Goal: Transaction & Acquisition: Obtain resource

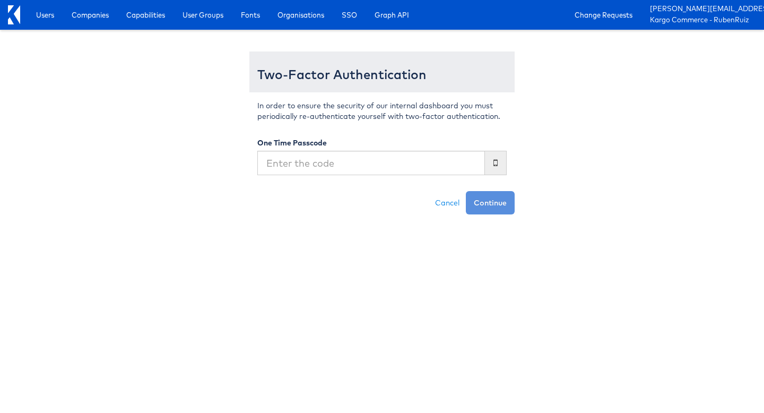
click at [442, 171] on input "text" at bounding box center [371, 163] width 228 height 24
type input "215440"
click at [466, 191] on button "Continue" at bounding box center [490, 202] width 49 height 23
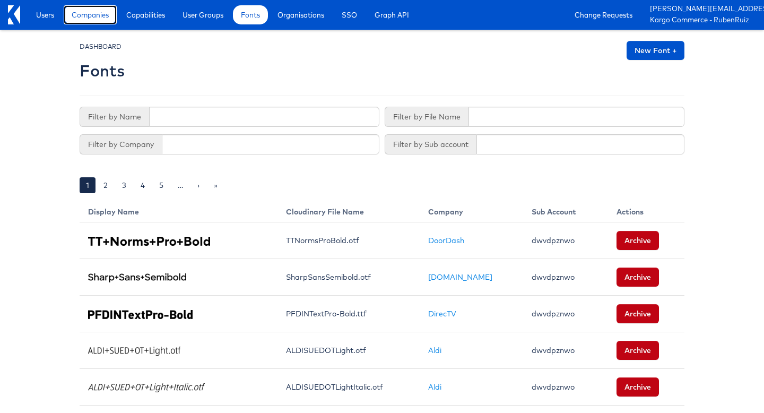
click at [95, 10] on span "Companies" at bounding box center [90, 15] width 37 height 11
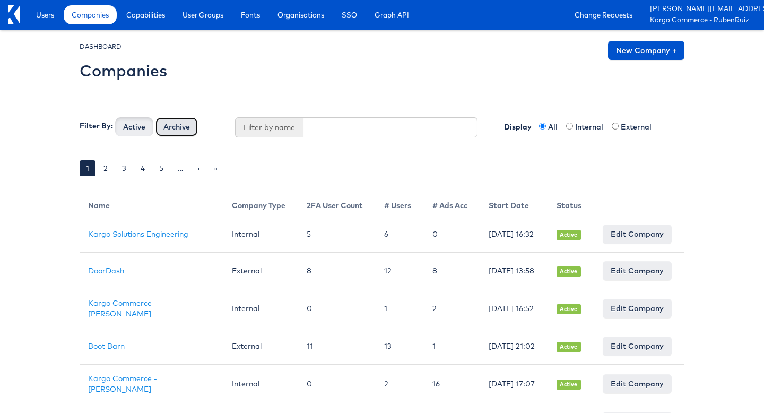
click at [158, 131] on button "Archive" at bounding box center [177, 126] width 42 height 19
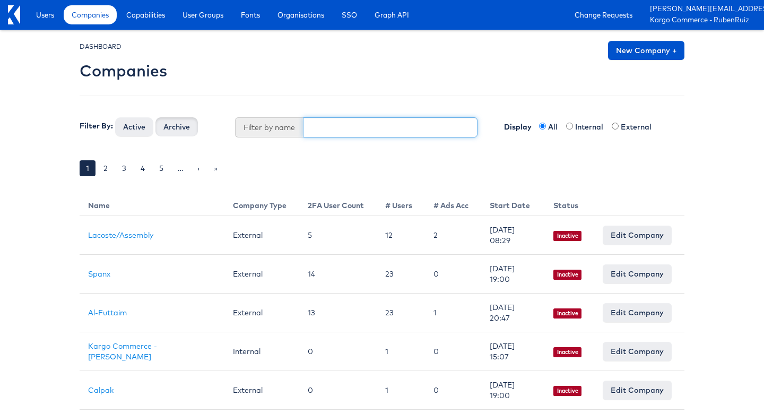
click at [316, 131] on input "text" at bounding box center [390, 127] width 175 height 20
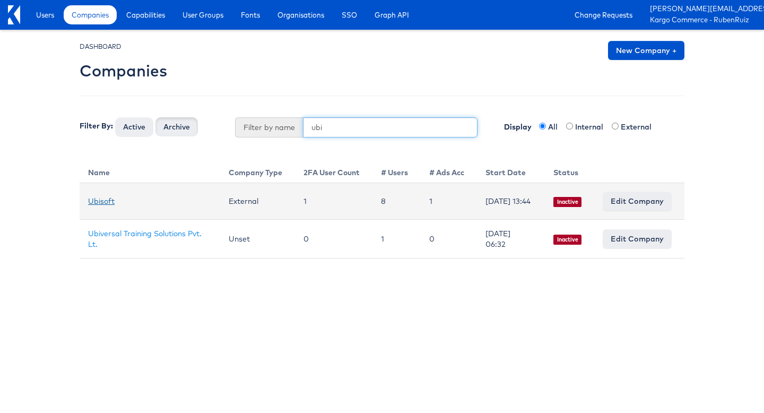
type input "ubi"
click at [106, 203] on link "Ubisoft" at bounding box center [101, 201] width 27 height 10
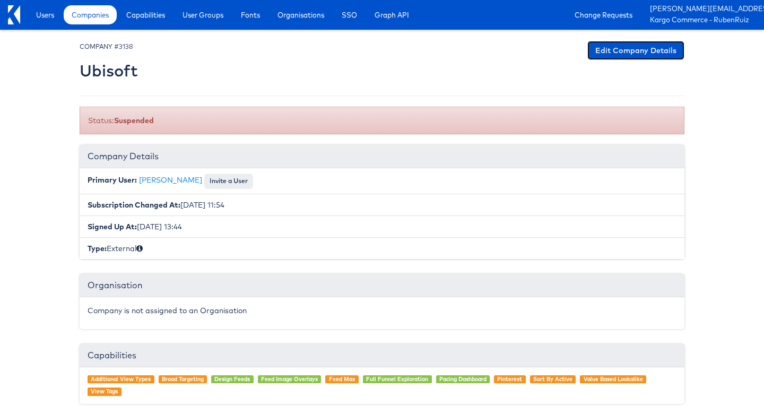
click at [607, 49] on link "Edit Company Details" at bounding box center [636, 50] width 97 height 19
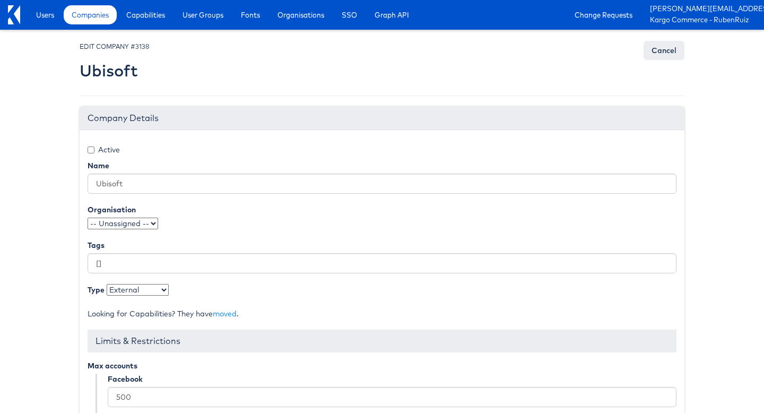
click at [104, 153] on label "Active" at bounding box center [104, 149] width 32 height 11
click at [94, 153] on input "Active" at bounding box center [91, 150] width 7 height 7
checkbox input "true"
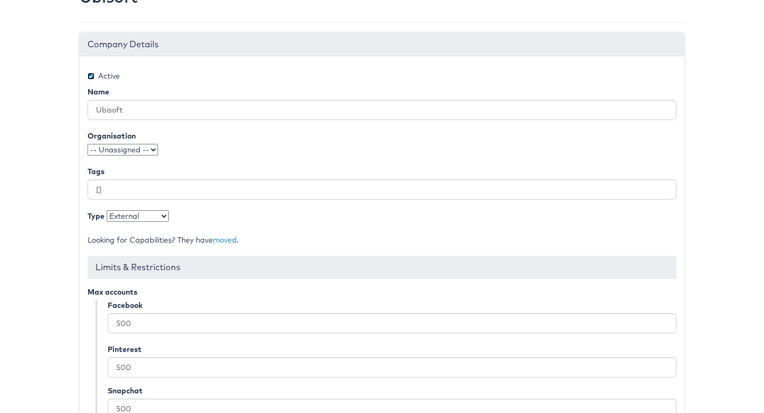
scroll to position [209, 0]
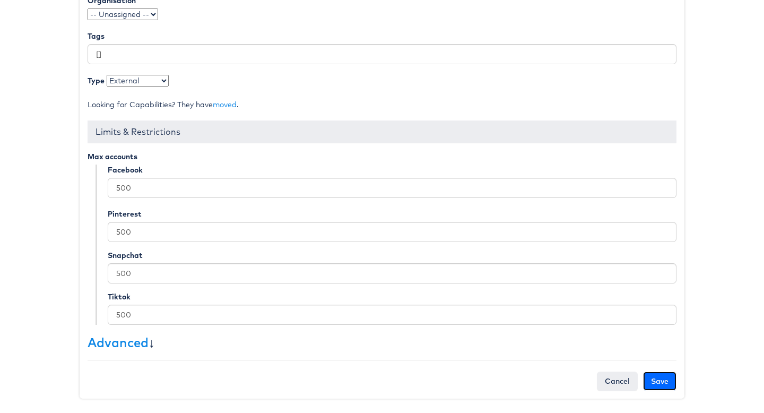
click at [665, 377] on input "Save" at bounding box center [659, 381] width 33 height 19
type input "Saving..."
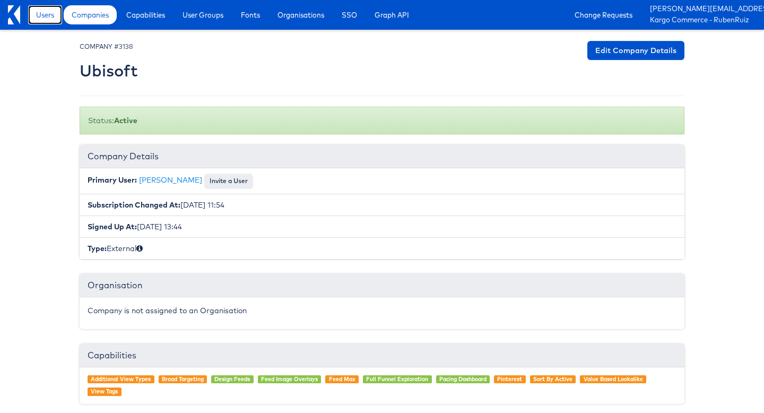
click at [43, 12] on span "Users" at bounding box center [45, 15] width 18 height 11
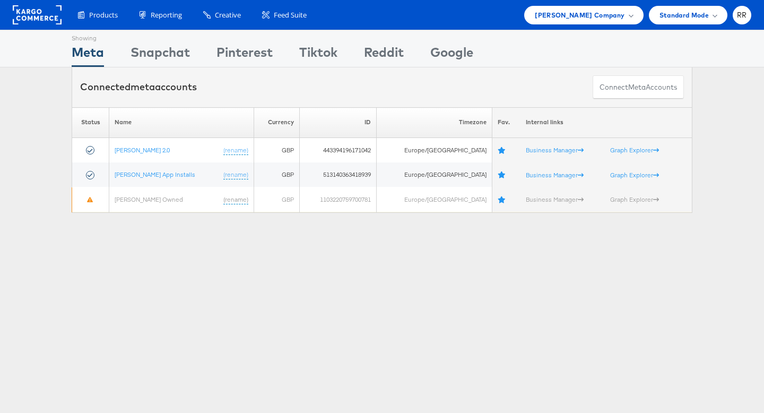
click at [53, 13] on rect at bounding box center [37, 14] width 49 height 19
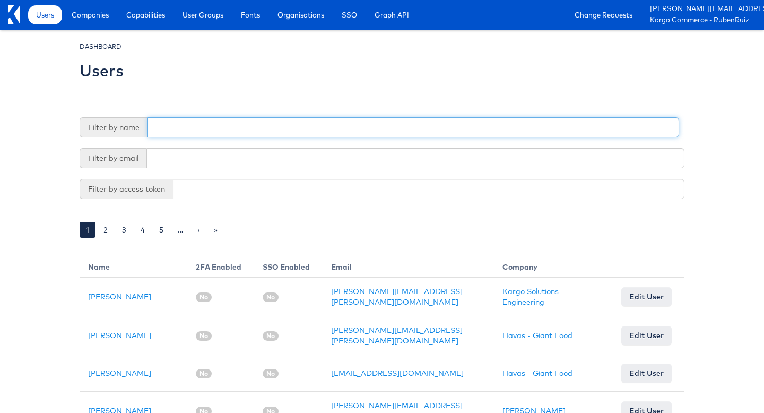
click at [303, 125] on input "text" at bounding box center [414, 127] width 532 height 20
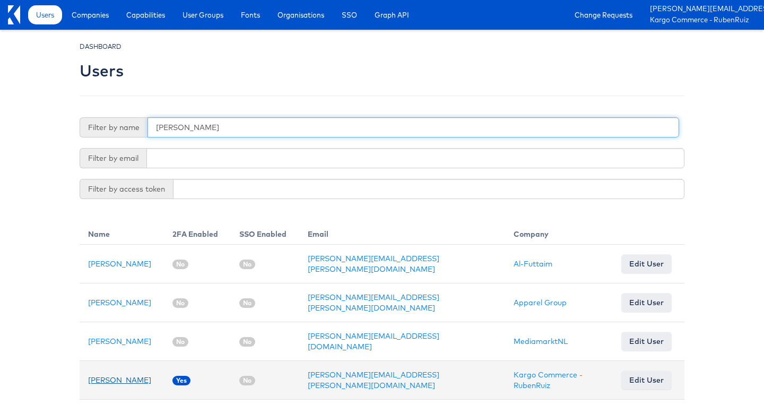
type input "ruben"
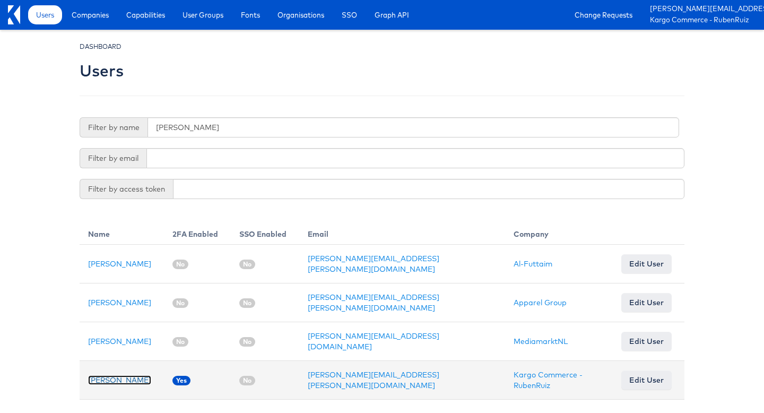
click at [107, 375] on link "Ruben Ruiz" at bounding box center [119, 380] width 63 height 10
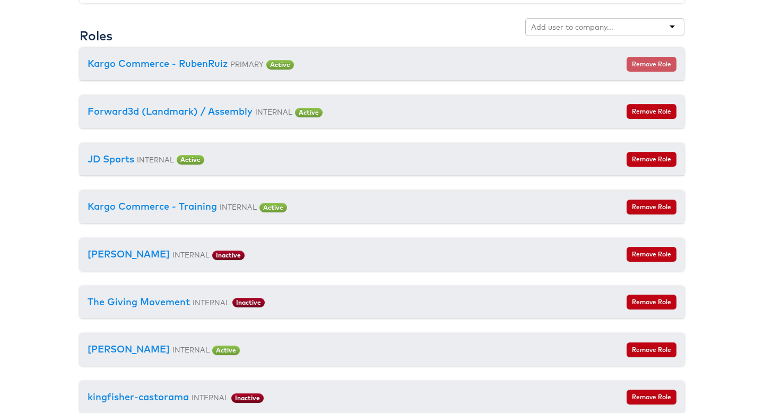
scroll to position [1225, 0]
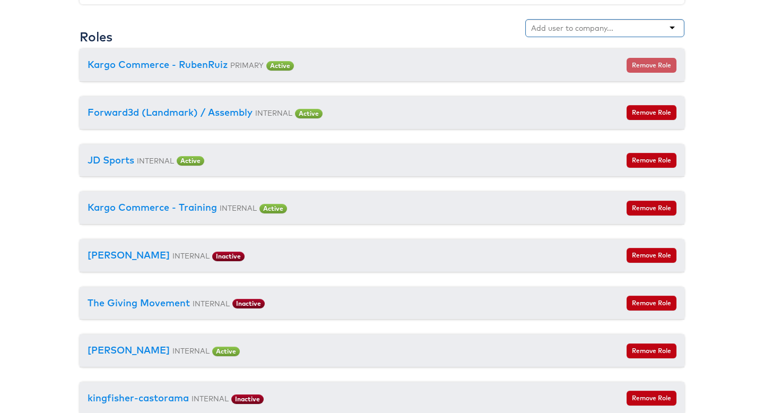
click at [569, 31] on input "text" at bounding box center [573, 28] width 84 height 11
type input "ubis"
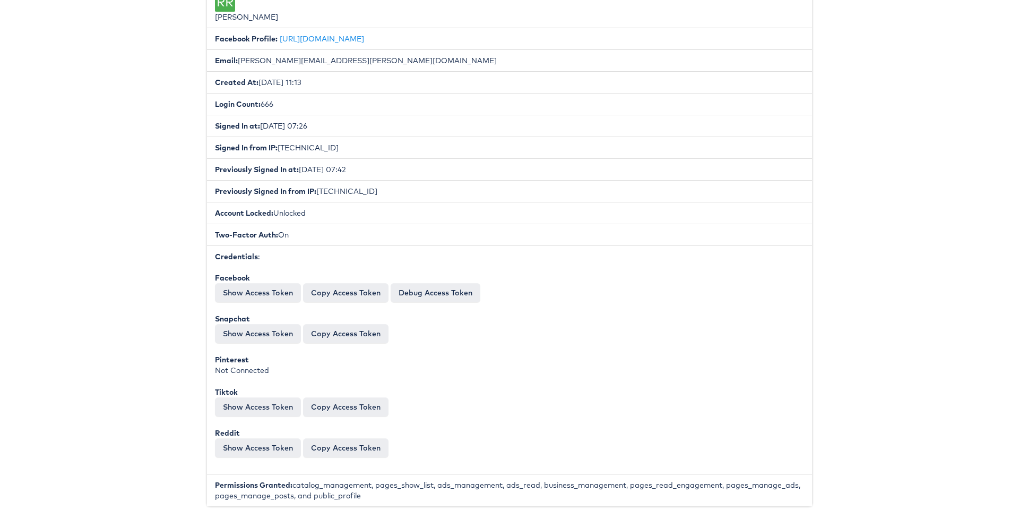
scroll to position [0, 0]
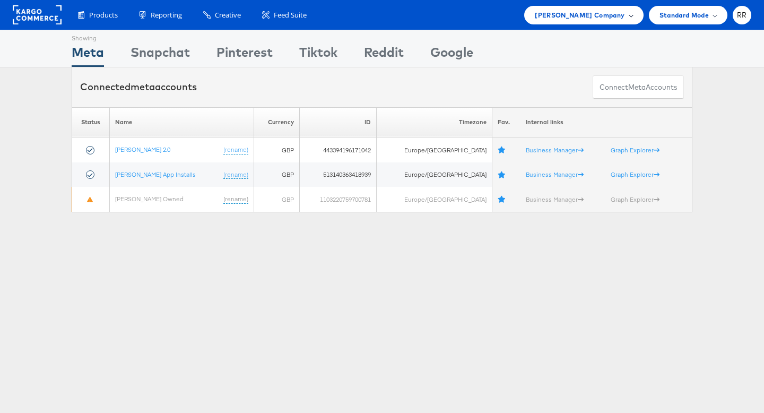
click at [582, 21] on div "[PERSON_NAME] Company" at bounding box center [583, 15] width 119 height 19
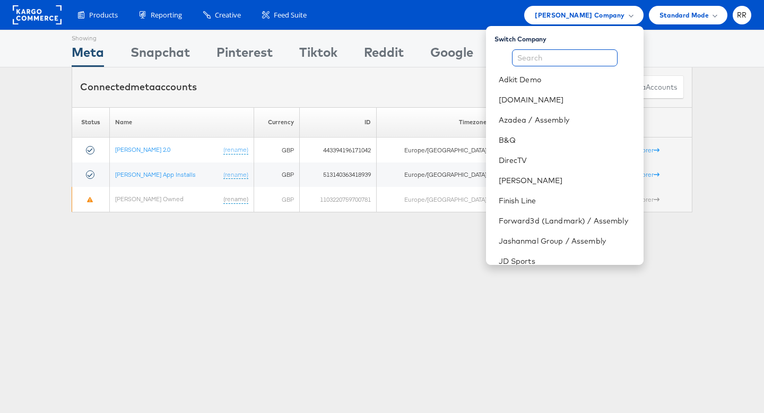
click at [555, 57] on input "text" at bounding box center [565, 57] width 106 height 17
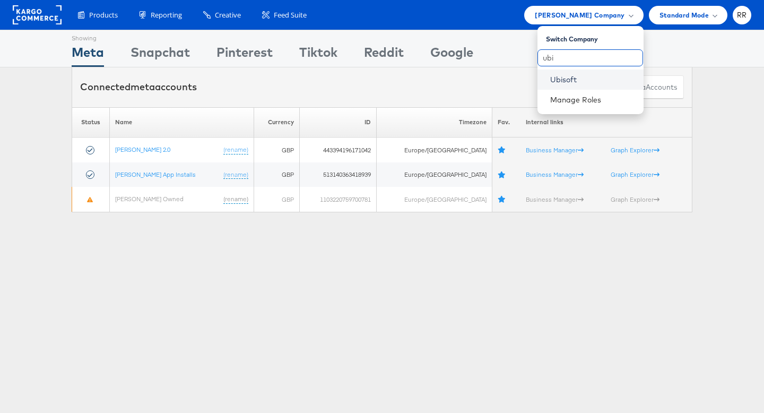
type input "ubi"
click at [571, 82] on link "Ubisoft" at bounding box center [592, 79] width 85 height 11
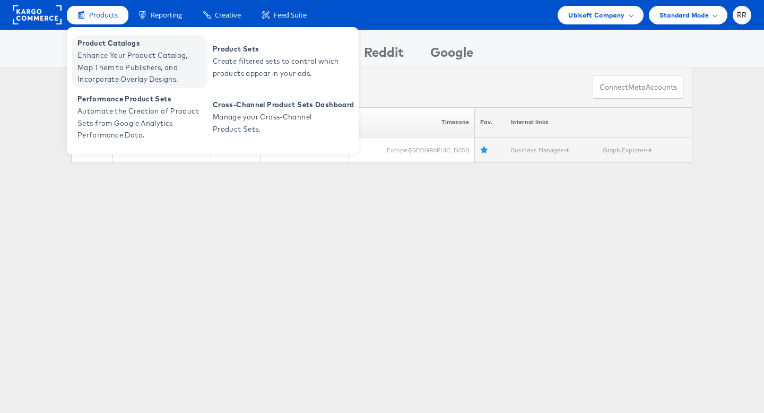
click at [115, 48] on span "Product Catalogs" at bounding box center [140, 43] width 127 height 12
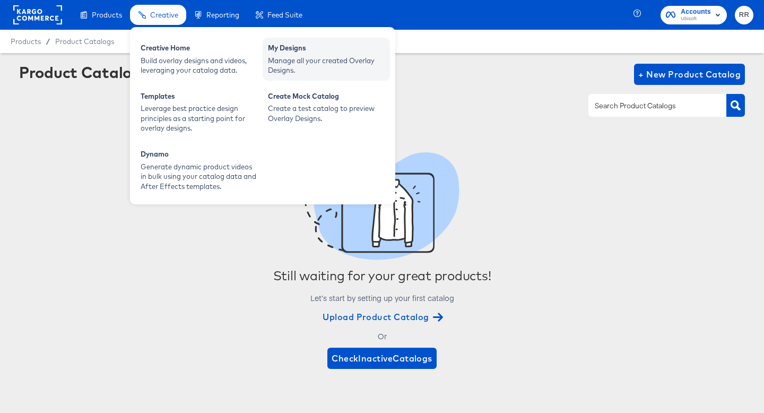
click at [291, 63] on div "Manage all your created Overlay Designs." at bounding box center [326, 66] width 117 height 20
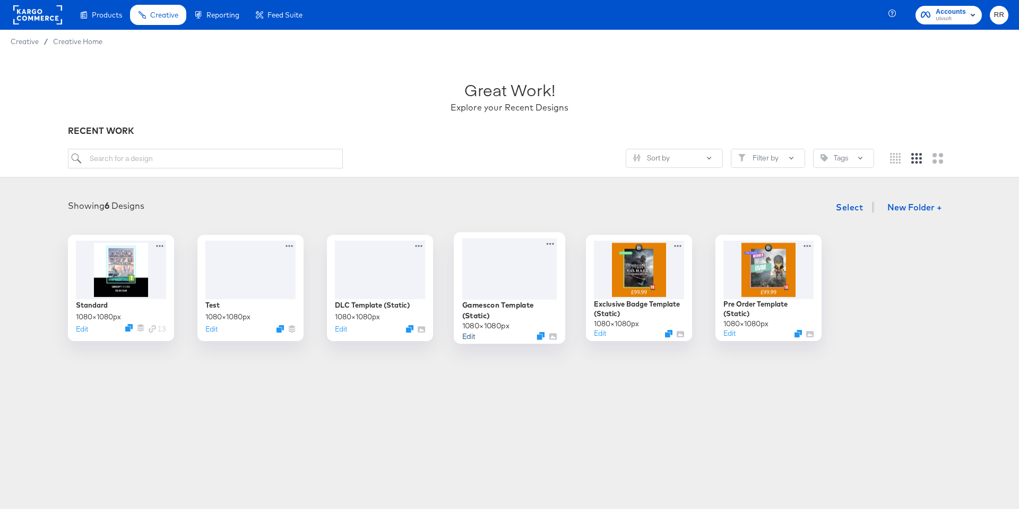
click at [470, 337] on button "Edit" at bounding box center [468, 335] width 13 height 10
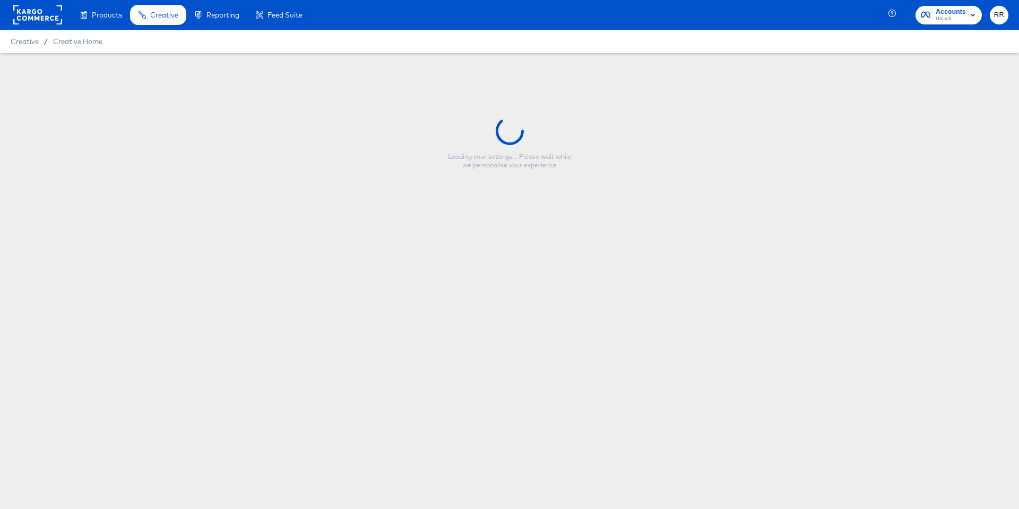
type input "Gamescon Template (Static)"
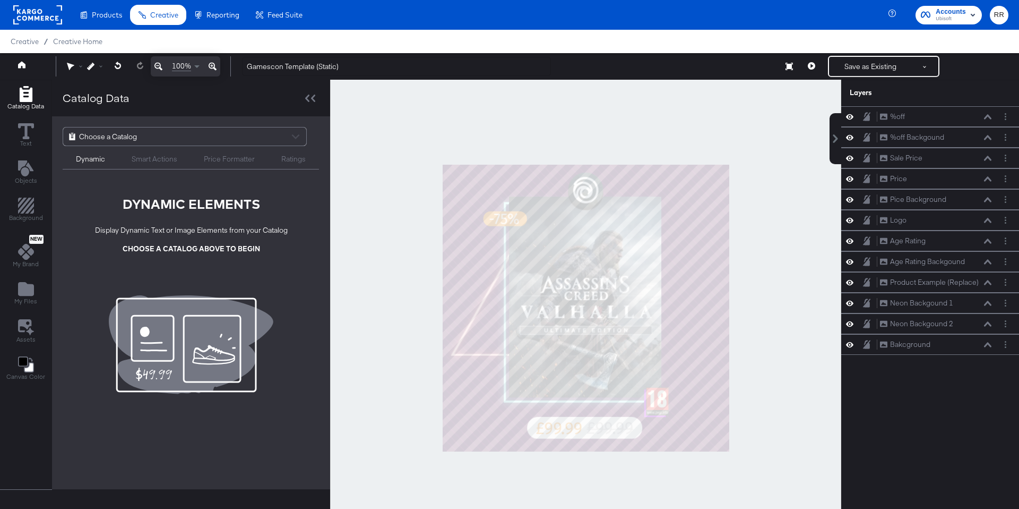
click at [764, 251] on div at bounding box center [585, 308] width 511 height 456
click at [135, 140] on span "Choose a Catalog" at bounding box center [108, 136] width 58 height 18
click at [747, 317] on div at bounding box center [585, 308] width 511 height 456
click at [764, 261] on div at bounding box center [585, 308] width 511 height 456
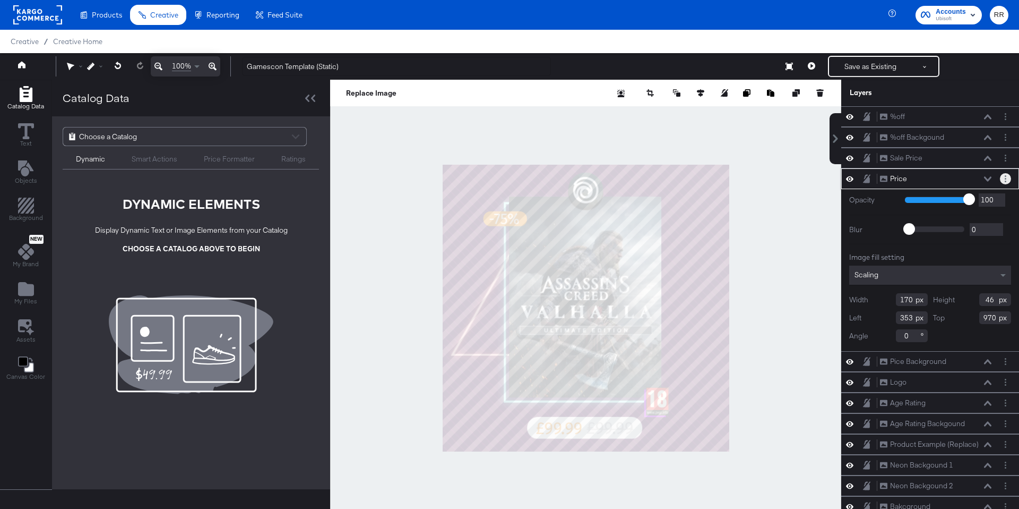
click at [764, 179] on circle "Layer Options" at bounding box center [1006, 179] width 2 height 2
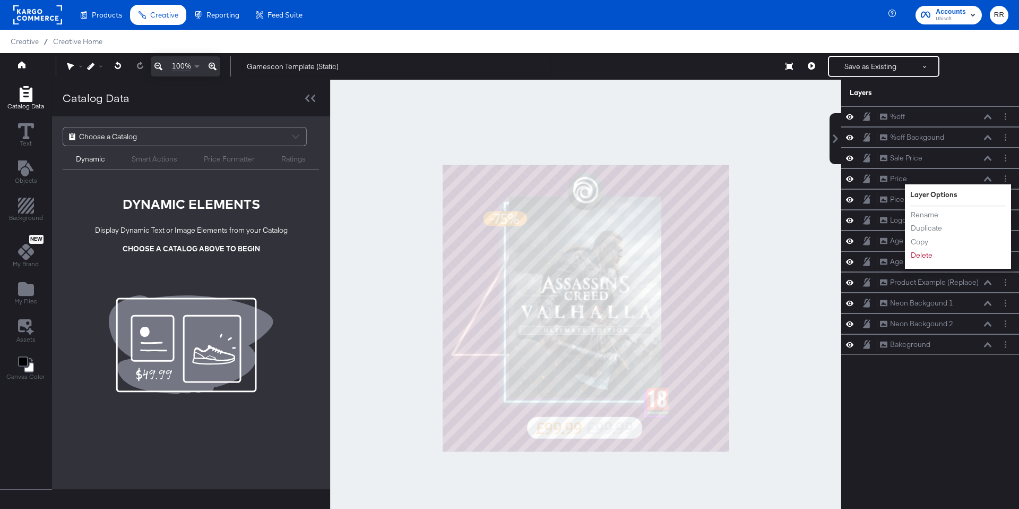
click at [764, 262] on div at bounding box center [585, 308] width 511 height 456
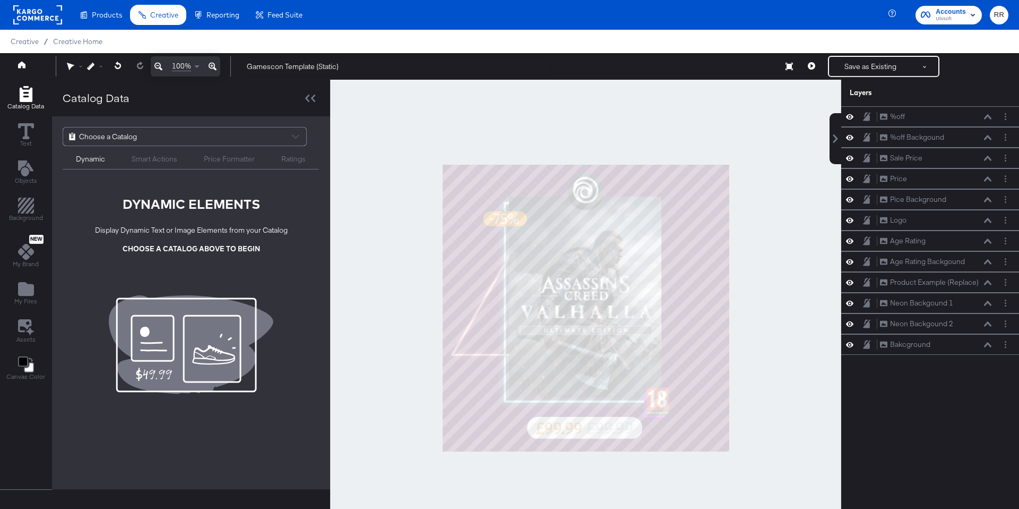
click at [764, 206] on div at bounding box center [585, 308] width 511 height 456
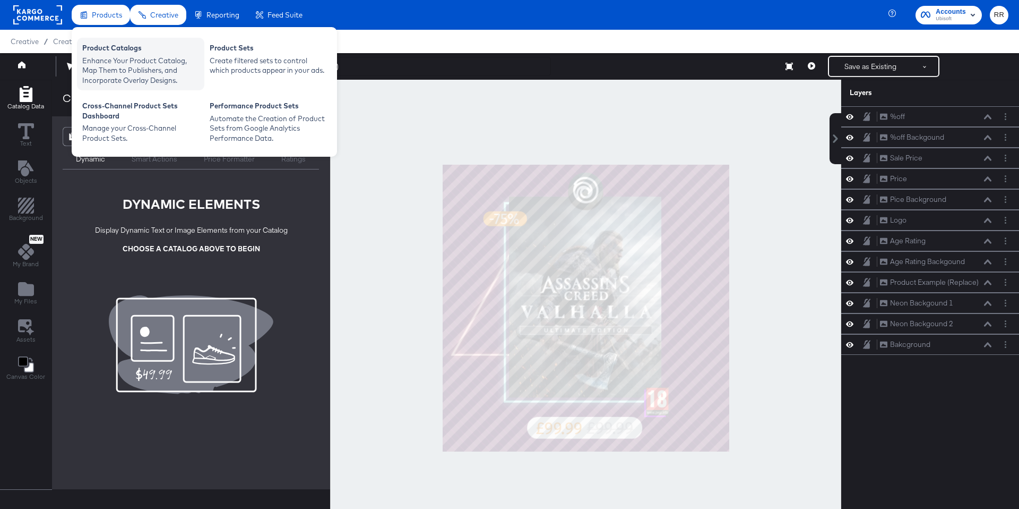
click at [136, 46] on div "Product Catalogs" at bounding box center [140, 49] width 117 height 13
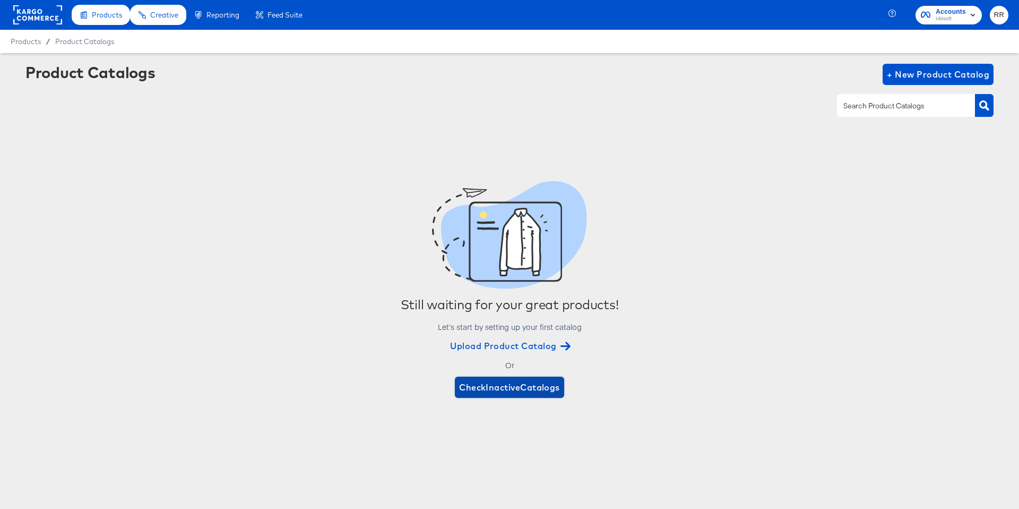
click at [546, 387] on span "Check Inactive Catalogs" at bounding box center [509, 387] width 101 height 15
click at [521, 377] on button "Check Active Catalogs" at bounding box center [510, 386] width 102 height 21
click at [27, 14] on rect at bounding box center [37, 14] width 49 height 19
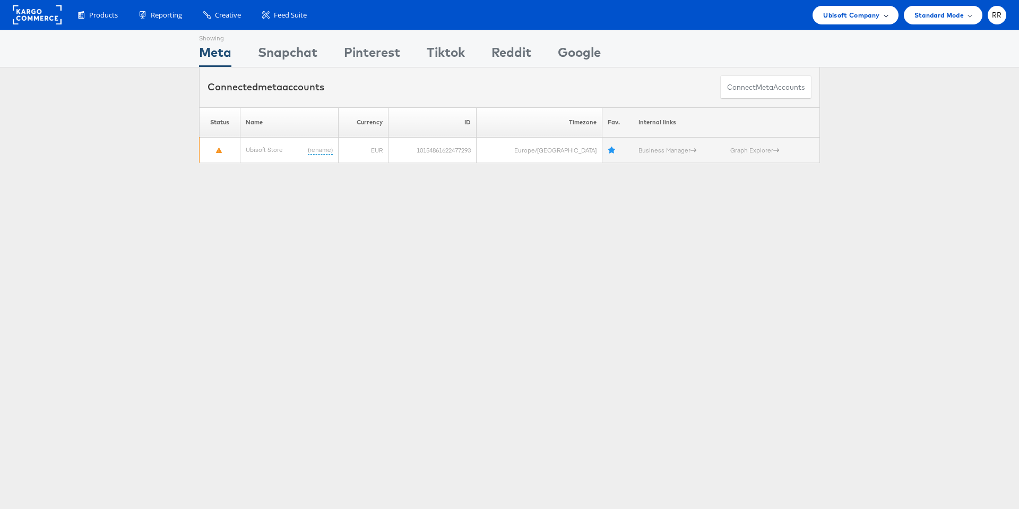
click at [835, 18] on span "Ubisoft Company" at bounding box center [851, 15] width 56 height 11
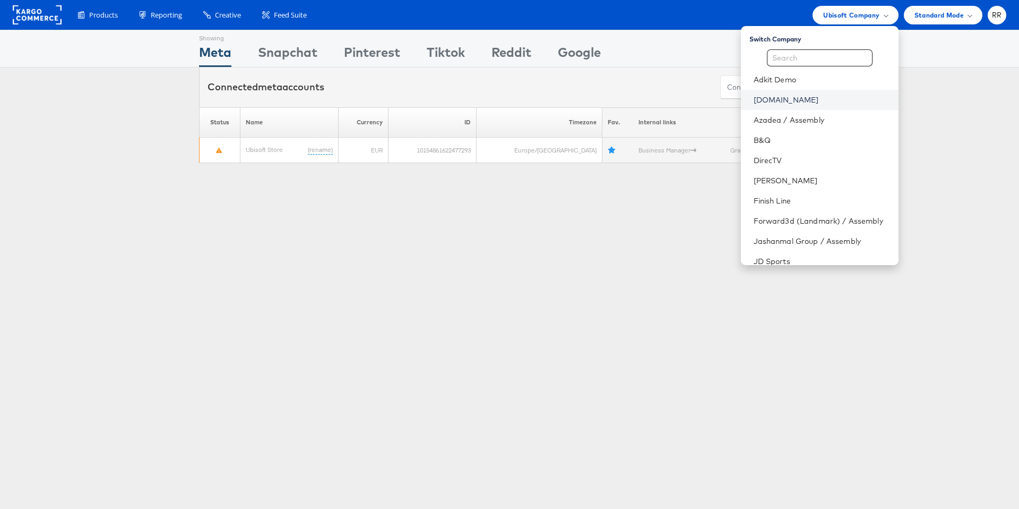
click at [823, 96] on link "[DOMAIN_NAME]" at bounding box center [822, 99] width 136 height 11
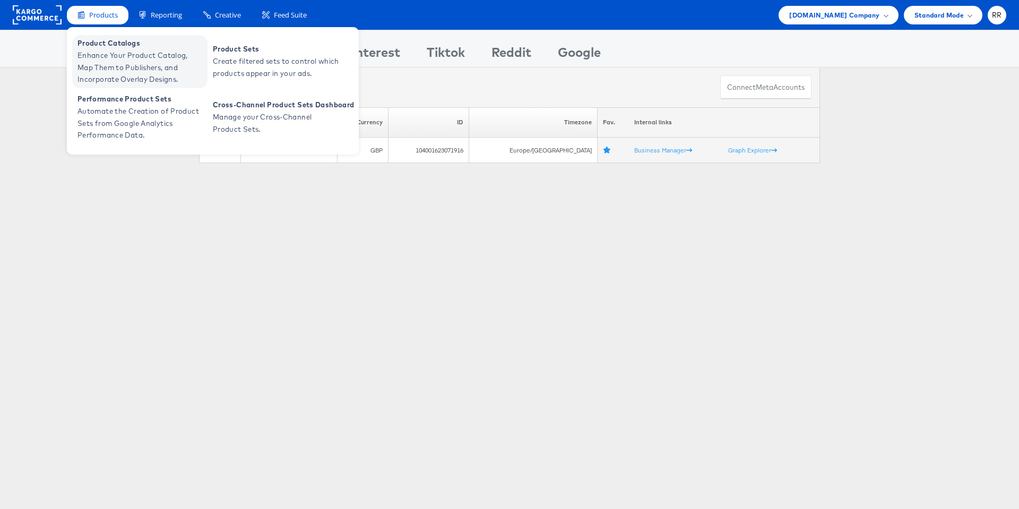
click at [126, 46] on span "Product Catalogs" at bounding box center [140, 43] width 127 height 12
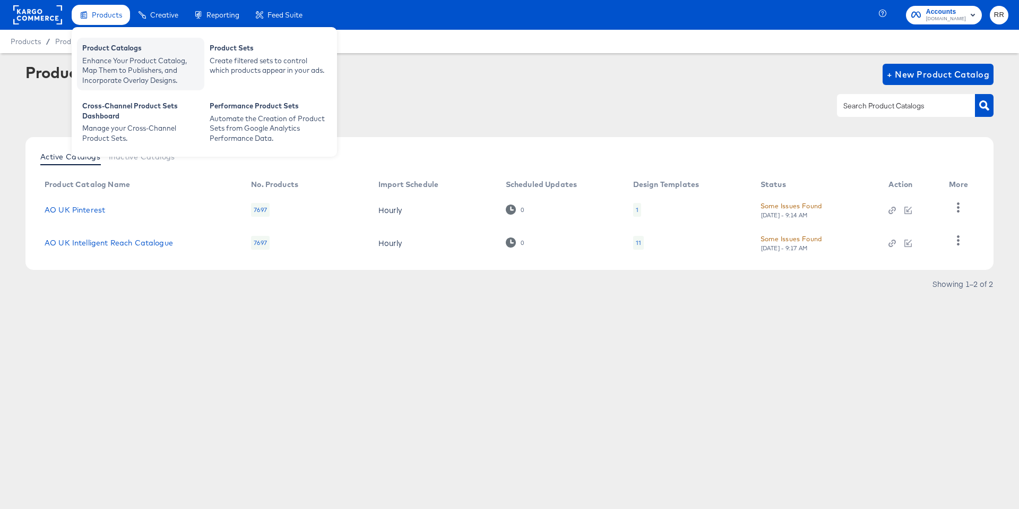
click at [119, 64] on div "Enhance Your Product Catalog, Map Them to Publishers, and Incorporate Overlay D…" at bounding box center [140, 71] width 117 height 30
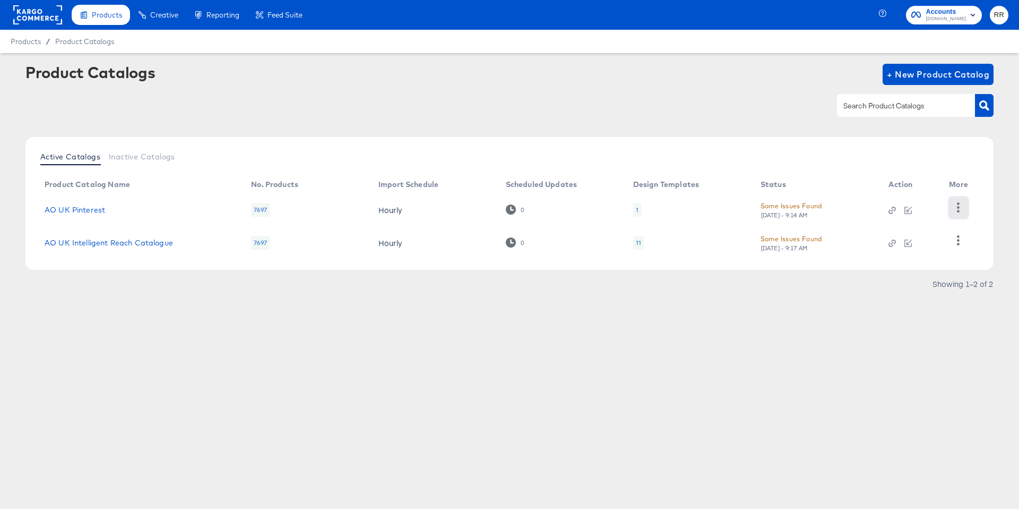
click at [952, 205] on button "button" at bounding box center [958, 207] width 19 height 21
click at [943, 212] on div "HUD Checks (Internal)" at bounding box center [915, 207] width 106 height 17
click at [33, 23] on rect at bounding box center [37, 14] width 49 height 19
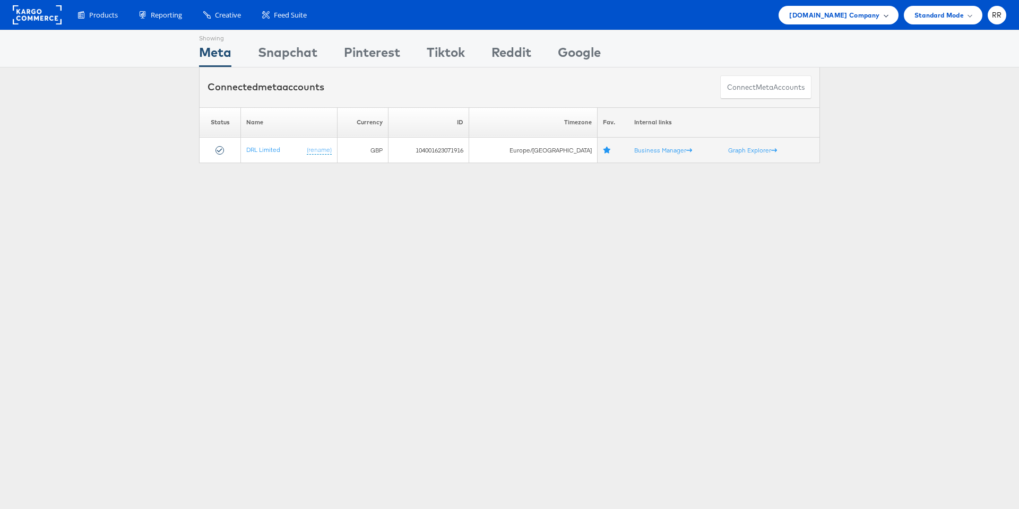
click at [858, 16] on span "[DOMAIN_NAME] Company" at bounding box center [834, 15] width 90 height 11
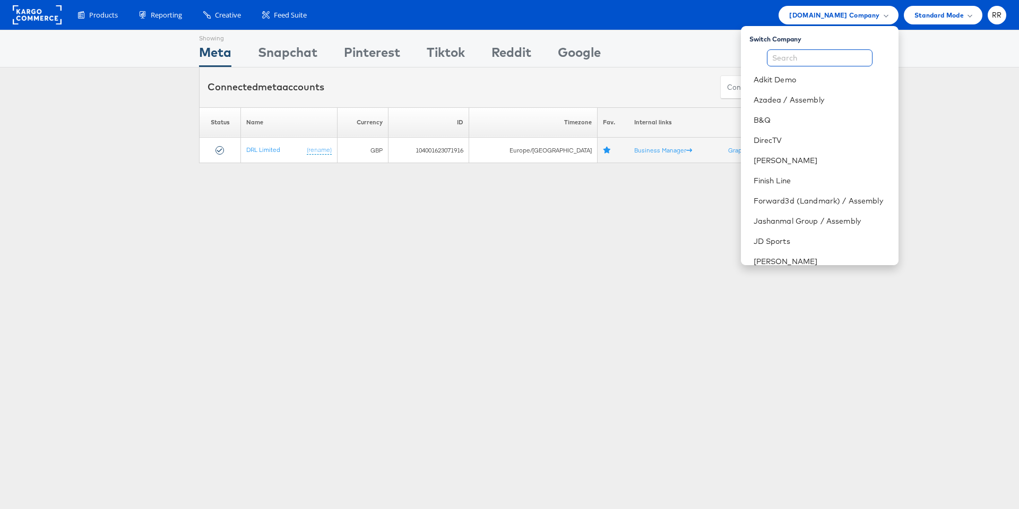
click at [831, 55] on input "text" at bounding box center [820, 57] width 106 height 17
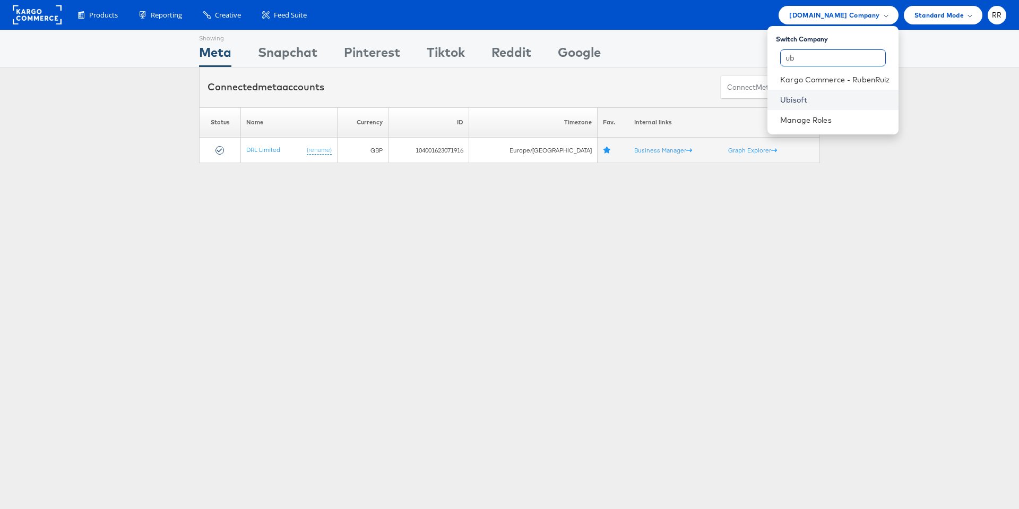
type input "ub"
click at [834, 99] on link "Ubisoft" at bounding box center [834, 99] width 109 height 11
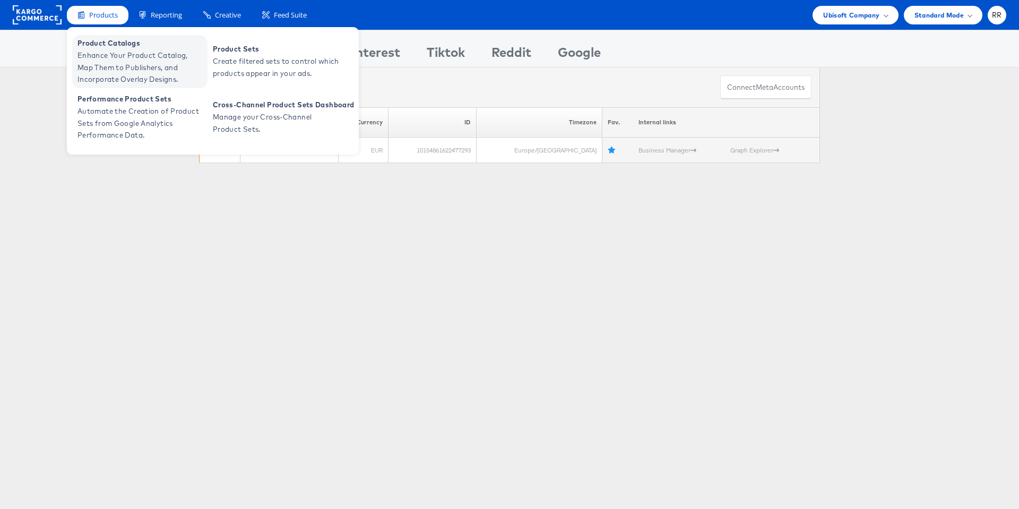
click at [108, 45] on span "Product Catalogs" at bounding box center [140, 43] width 127 height 12
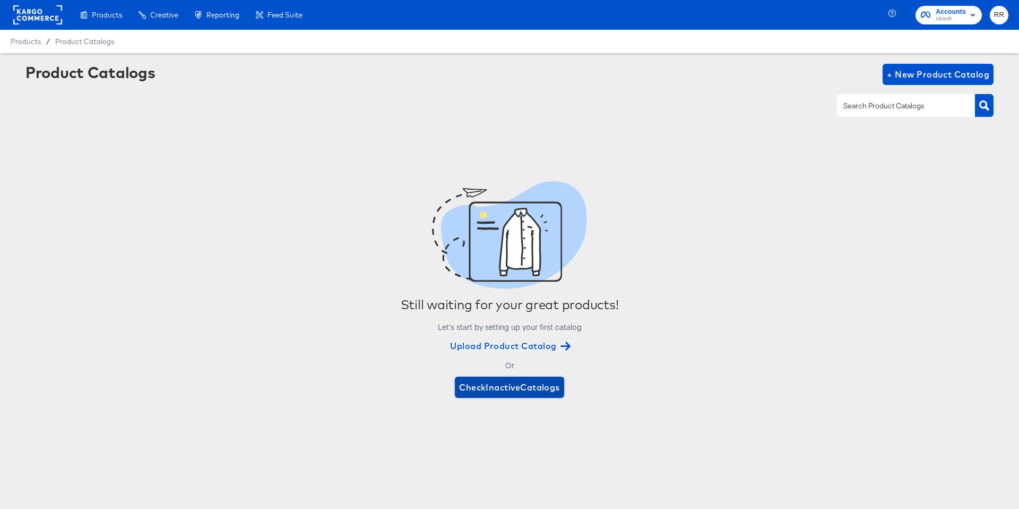
click at [539, 387] on span "Check Inactive Catalogs" at bounding box center [509, 387] width 101 height 15
click at [921, 70] on span "+ New Product Catalog" at bounding box center [938, 74] width 102 height 15
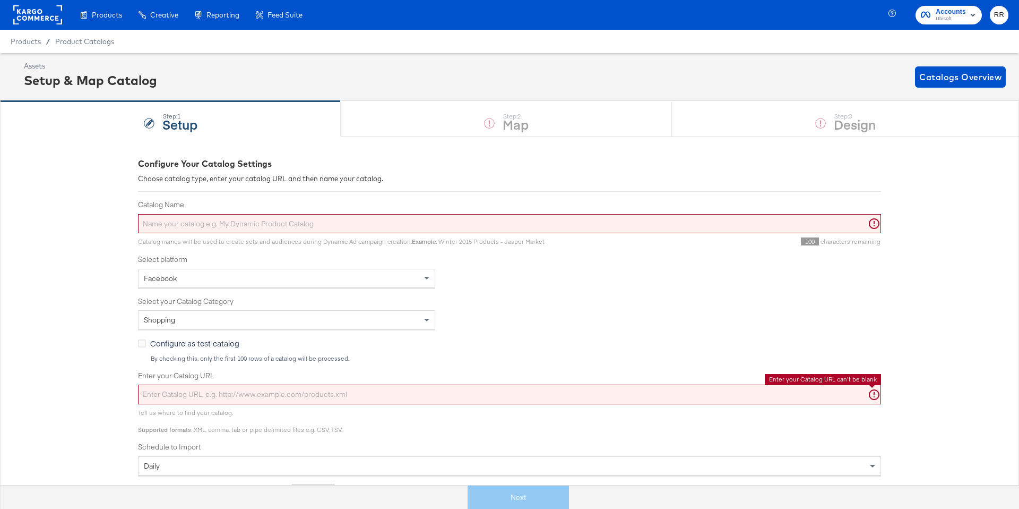
click at [251, 400] on input "Enter your Catalog URL" at bounding box center [509, 394] width 743 height 20
paste input "https://feeds.lengow.io/3/2zsj3fB"
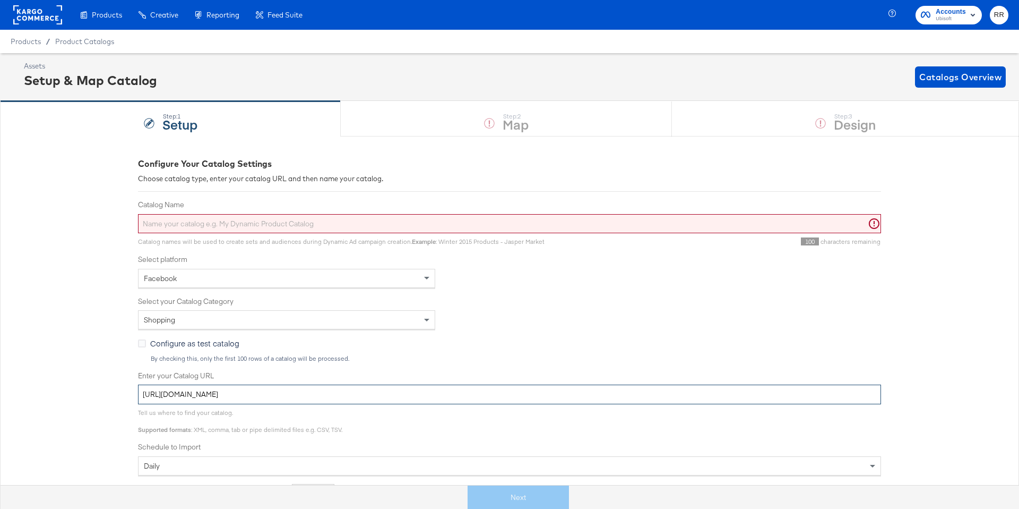
type input "https://feeds.lengow.io/3/2zsj3fB"
click at [216, 230] on input "Catalog Name" at bounding box center [509, 224] width 743 height 20
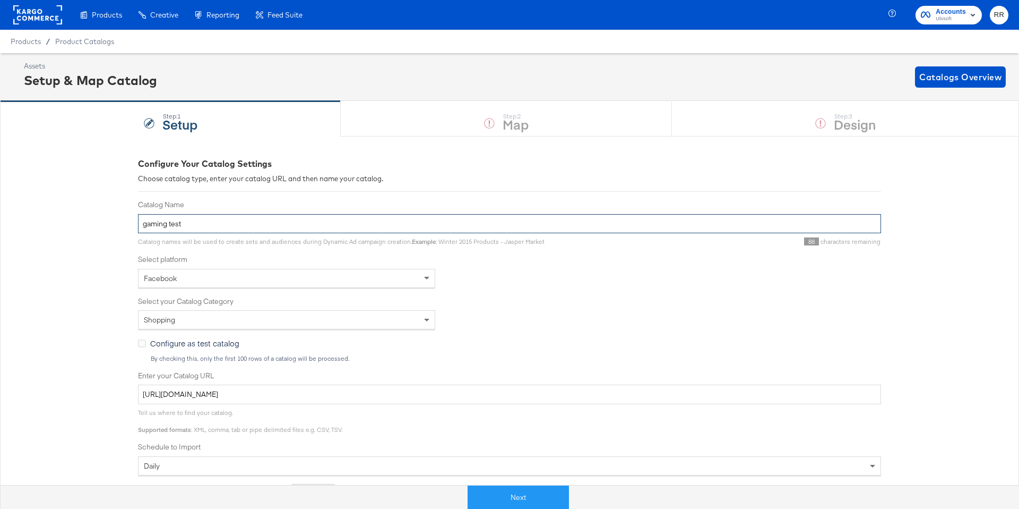
type input "gaming test"
click at [44, 250] on div "Configure Your Catalog Settings Choose catalog type, enter your catalog URL and…" at bounding box center [509, 402] width 1019 height 532
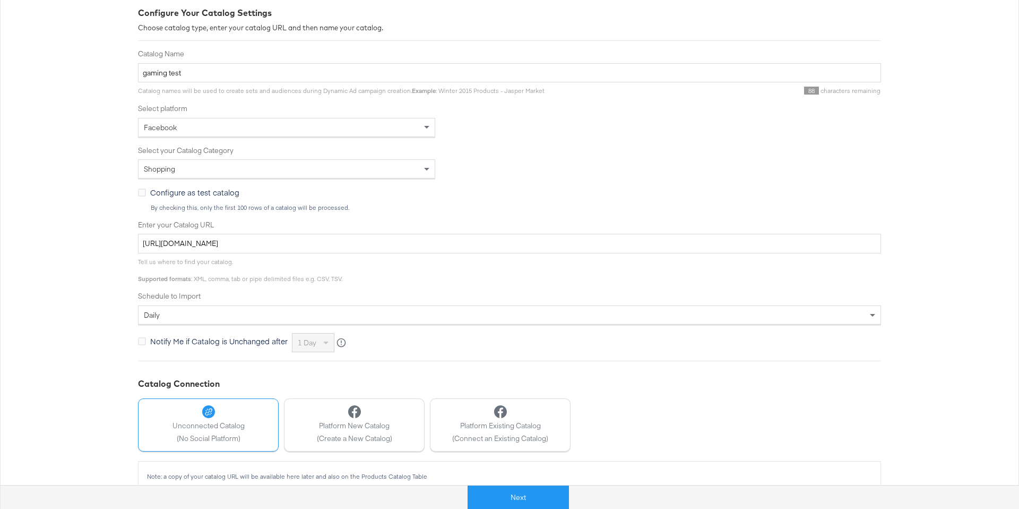
scroll to position [167, 0]
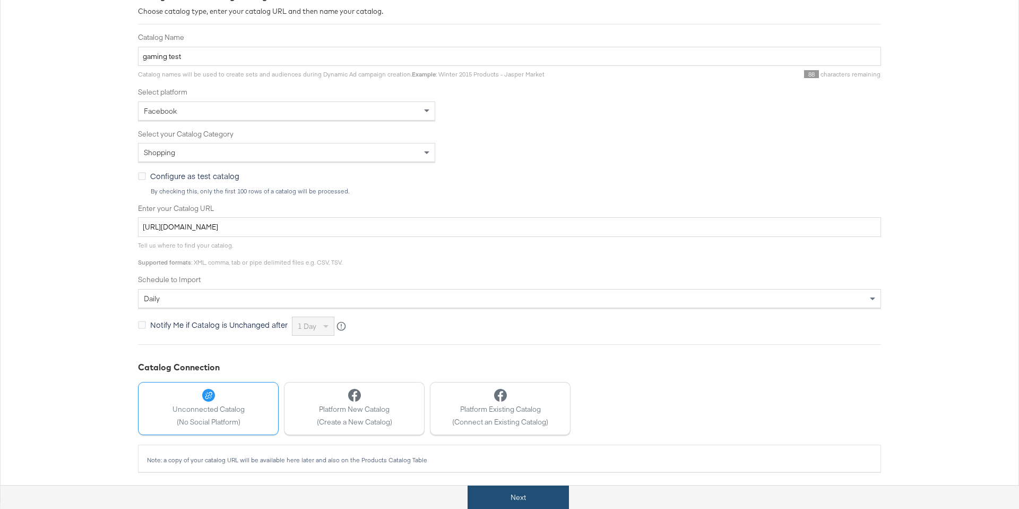
click at [498, 493] on button "Next" at bounding box center [518, 497] width 101 height 24
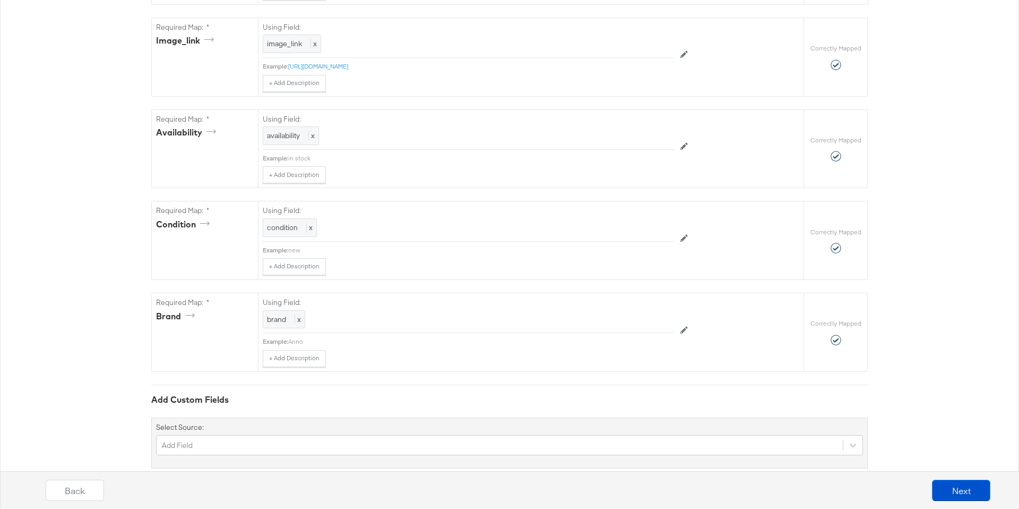
scroll to position [708, 0]
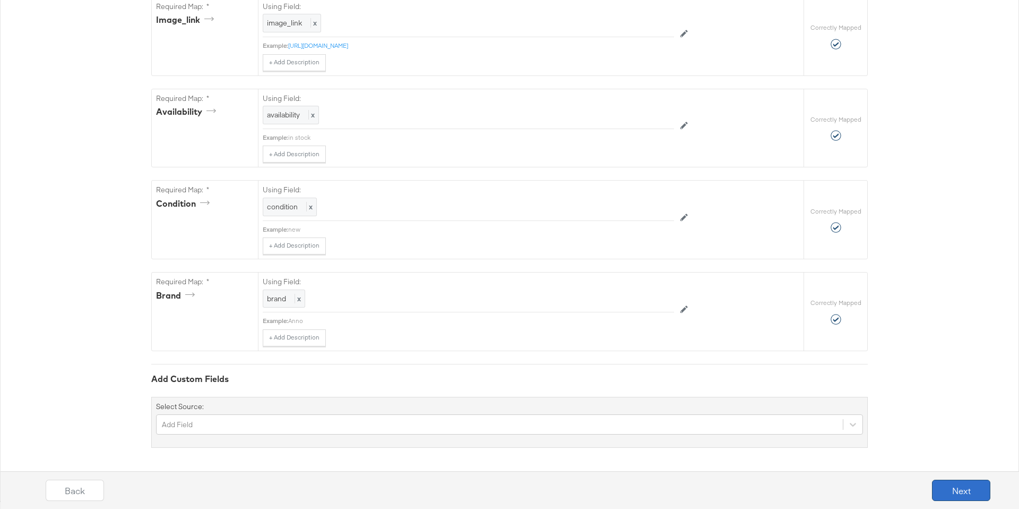
click at [955, 486] on button "Next" at bounding box center [961, 489] width 58 height 21
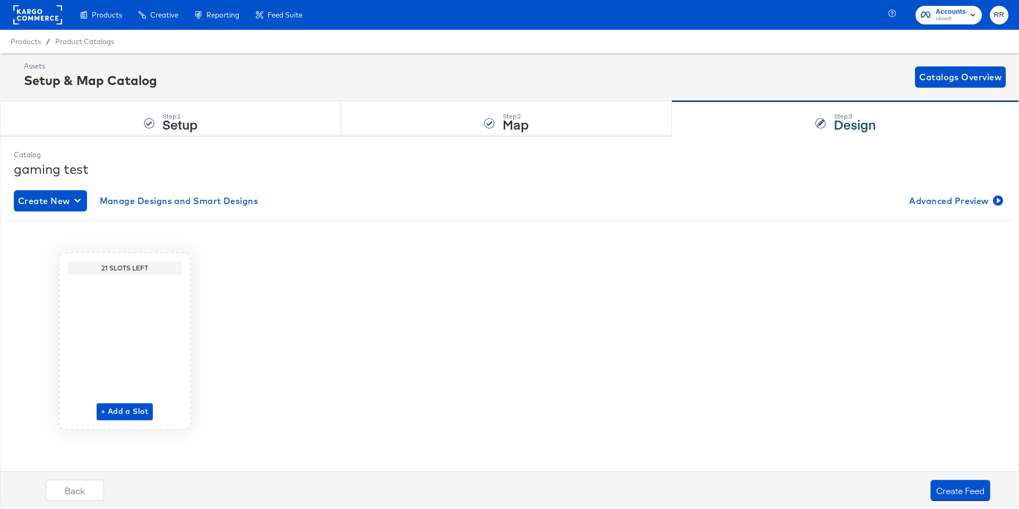
scroll to position [0, 0]
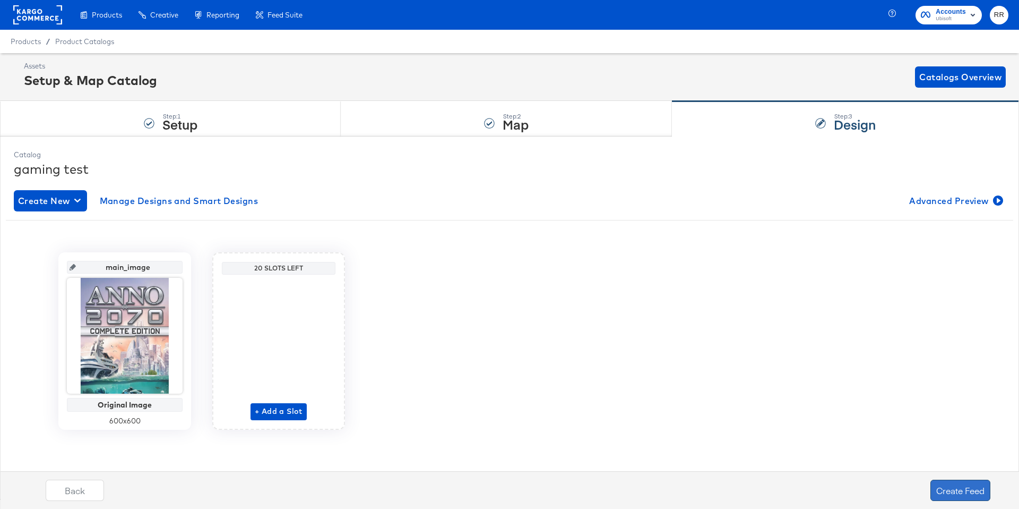
click at [951, 494] on button "Create Feed" at bounding box center [961, 489] width 60 height 21
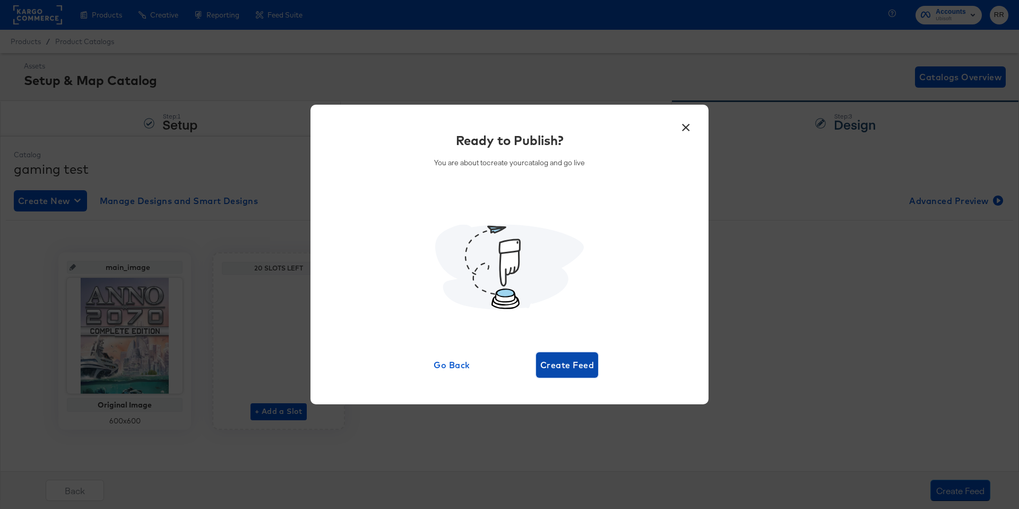
click at [592, 369] on span "Create Feed" at bounding box center [567, 364] width 54 height 15
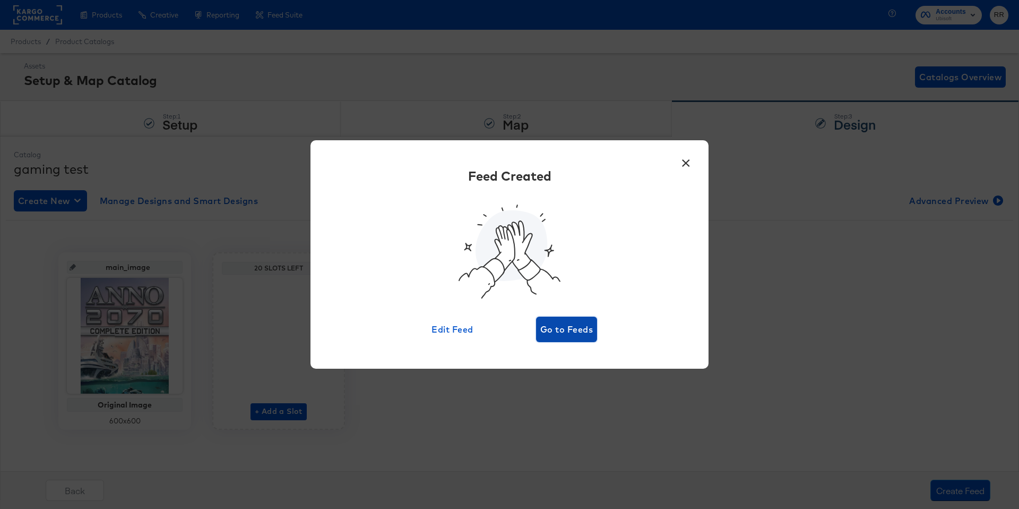
click at [573, 326] on span "Go to Feeds" at bounding box center [566, 329] width 53 height 15
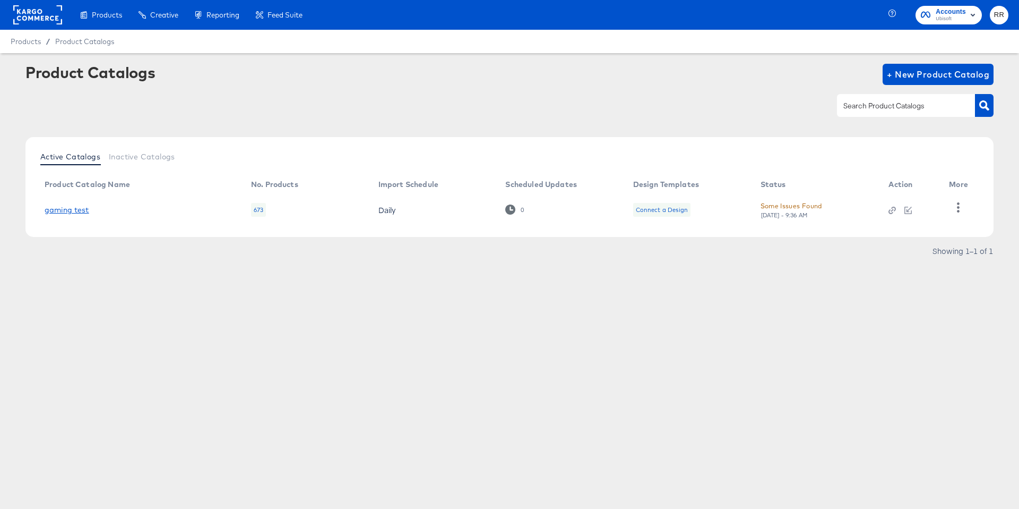
click at [76, 208] on link "gaming test" at bounding box center [67, 209] width 45 height 8
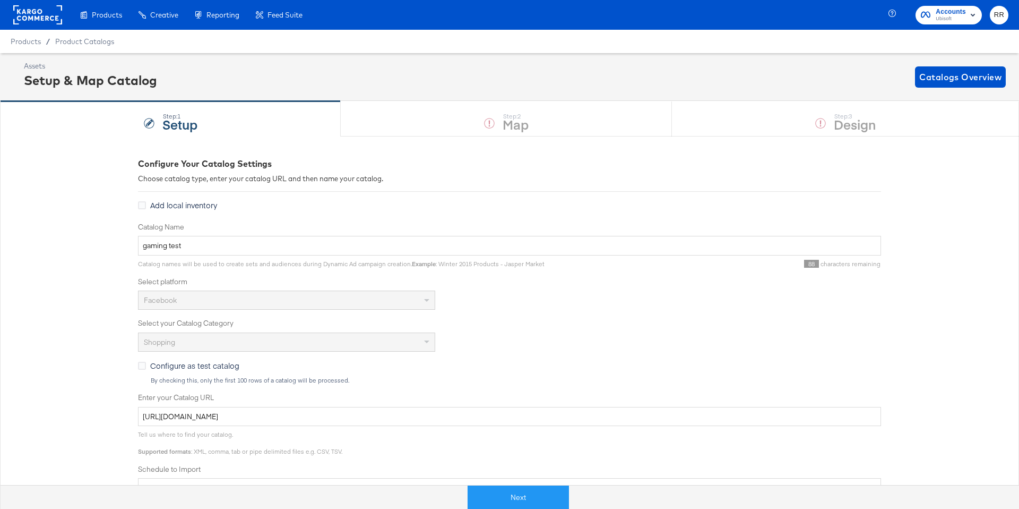
scroll to position [56, 0]
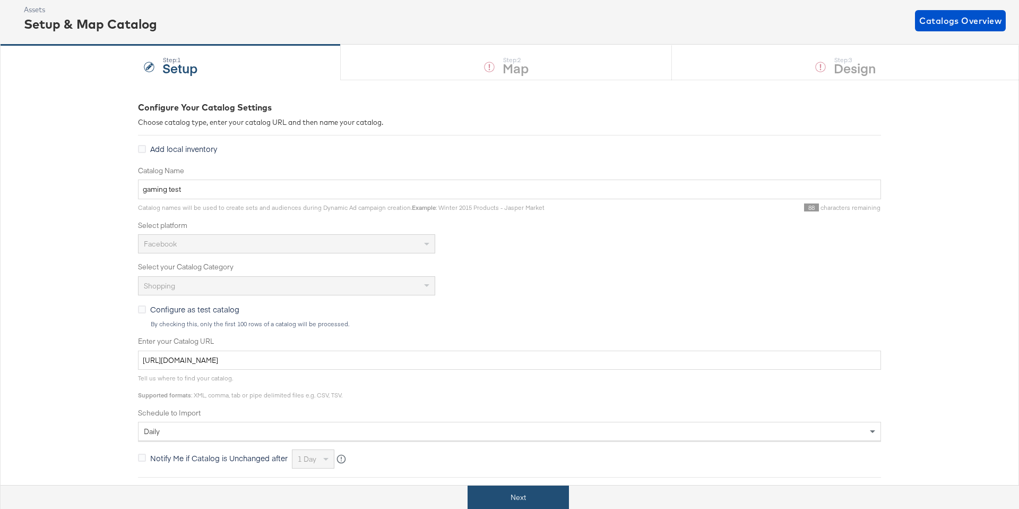
click at [557, 489] on button "Next" at bounding box center [518, 497] width 101 height 24
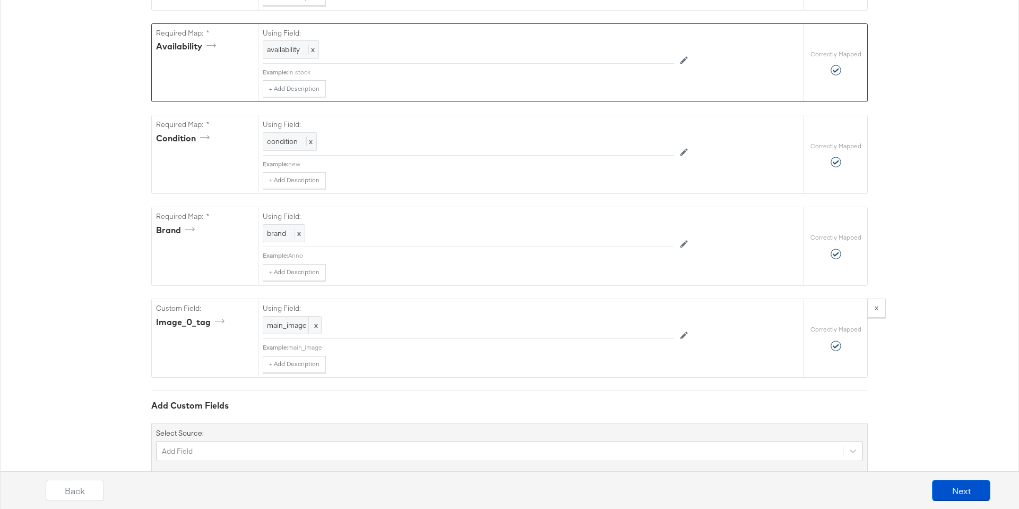
scroll to position [800, 0]
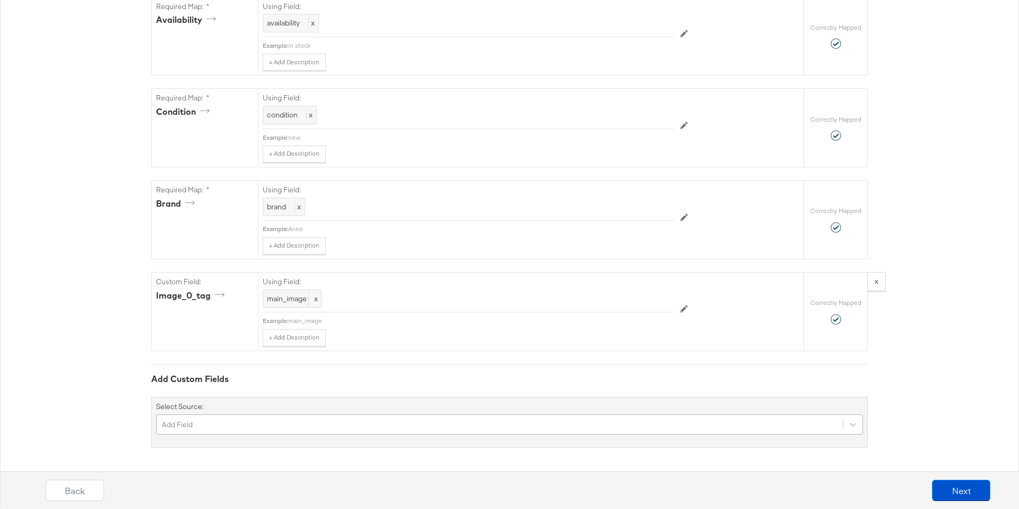
click at [414, 426] on div "Add Field" at bounding box center [509, 424] width 707 height 20
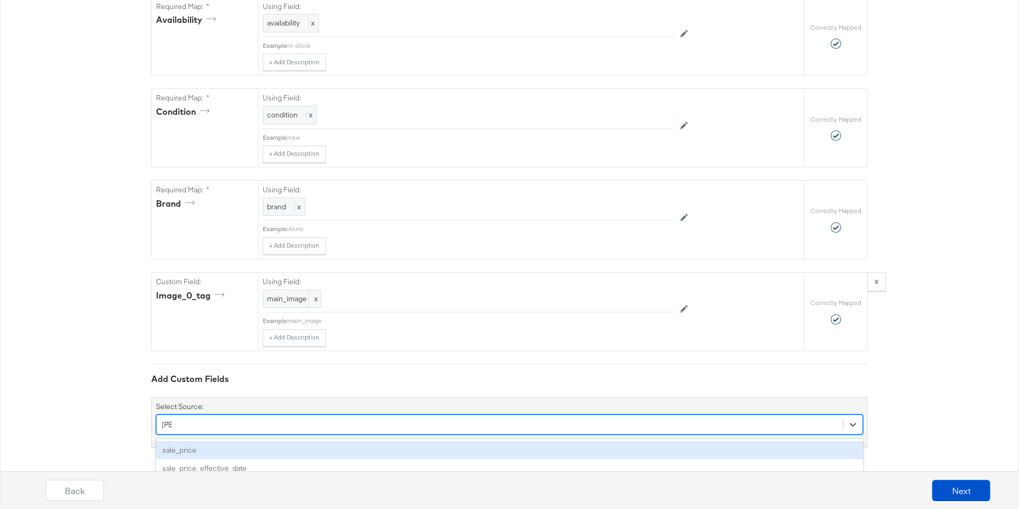
type input "sale"
click at [390, 441] on div "sale_price" at bounding box center [509, 450] width 707 height 19
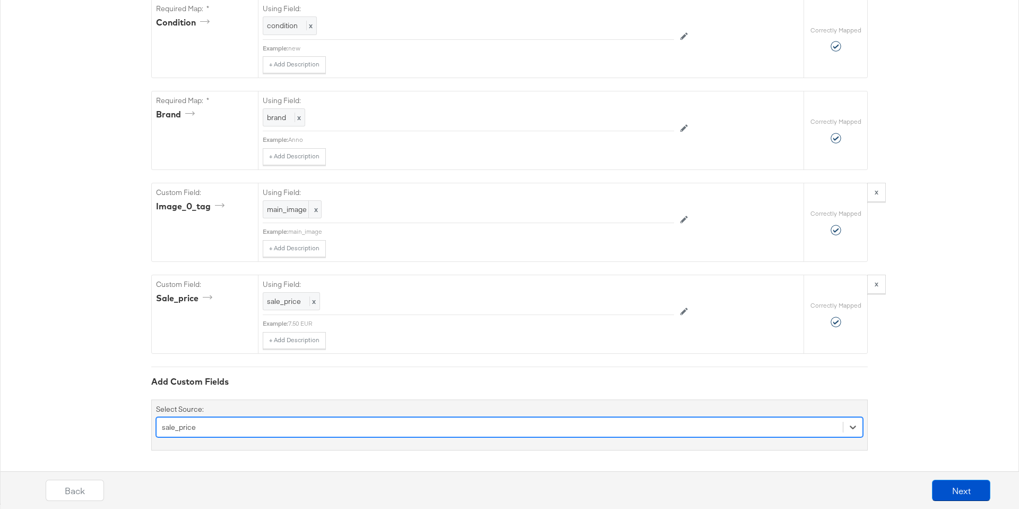
scroll to position [892, 0]
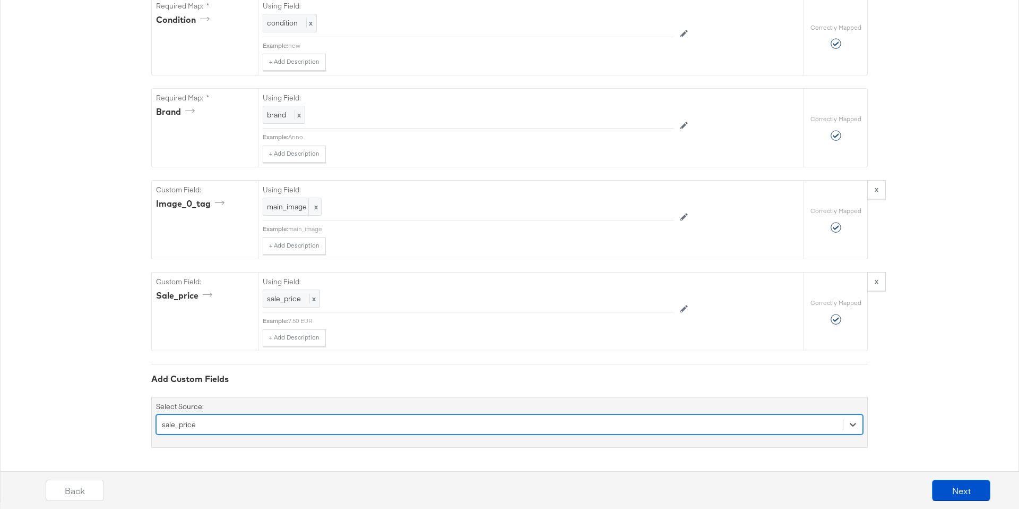
click at [292, 430] on div "option sale_price, selected. Select is focused ,type to refine list, press Down…" at bounding box center [509, 424] width 707 height 20
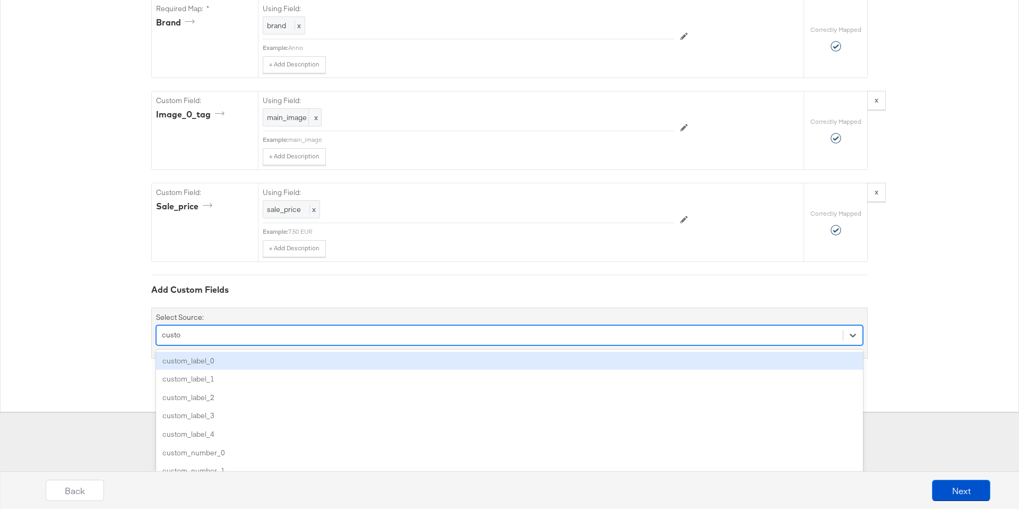
type input "custom"
click at [279, 361] on div "custom_label_0" at bounding box center [509, 360] width 707 height 19
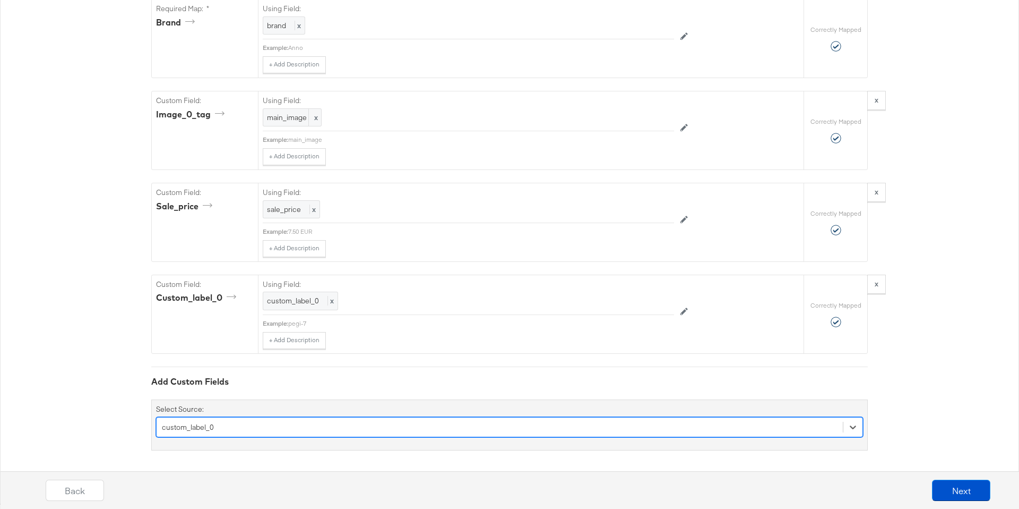
scroll to position [984, 0]
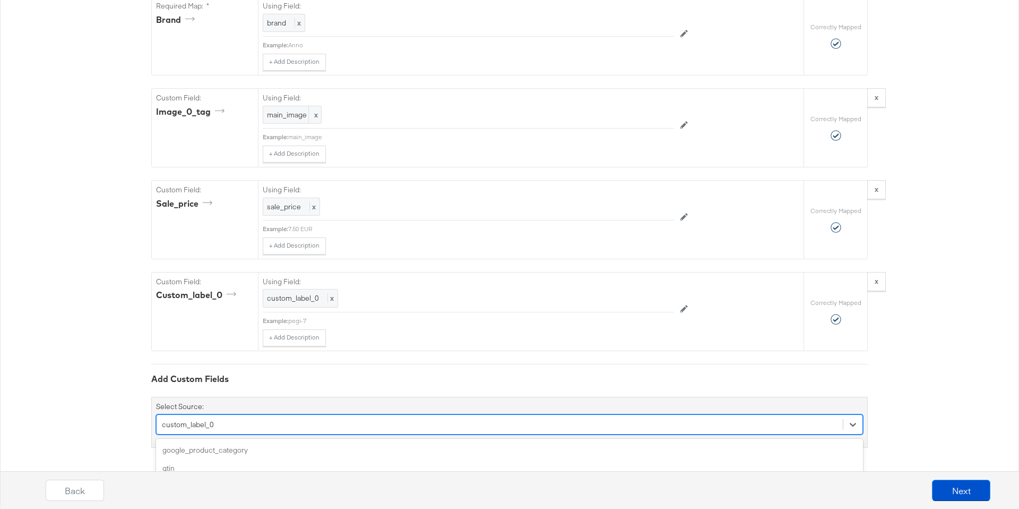
click at [280, 423] on div "option custom_label_0, selected. option additional_image_link focused, 4 of 169…" at bounding box center [509, 424] width 707 height 20
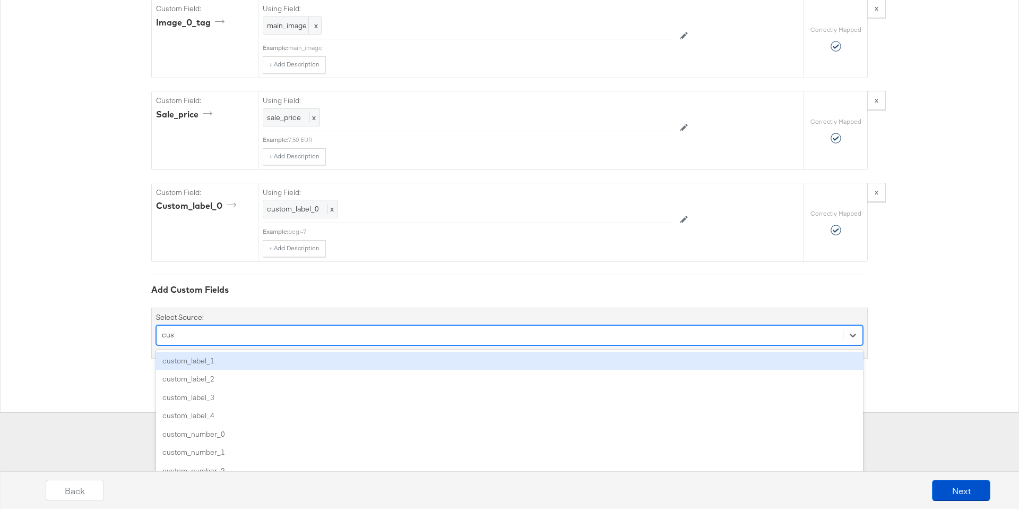
type input "custo"
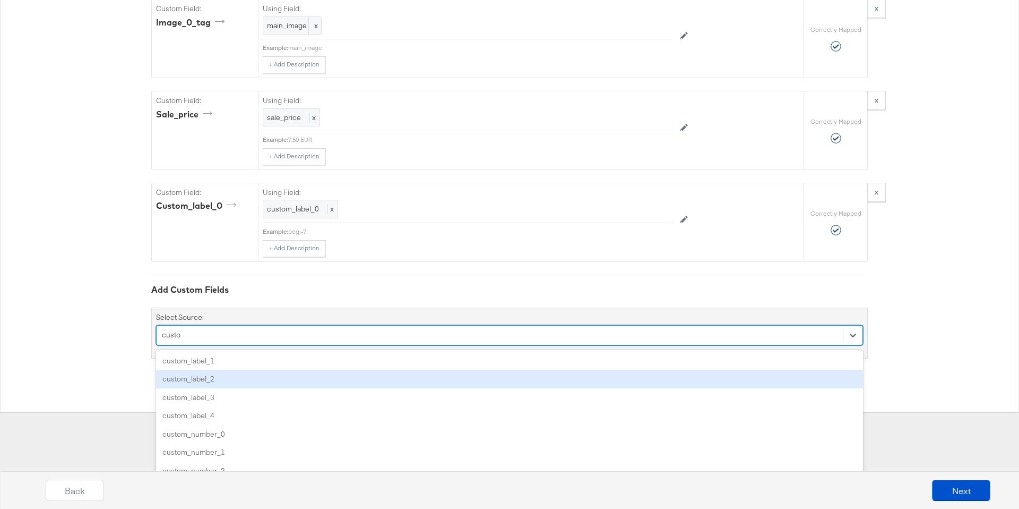
click at [275, 382] on div "custom_label_2" at bounding box center [509, 378] width 707 height 19
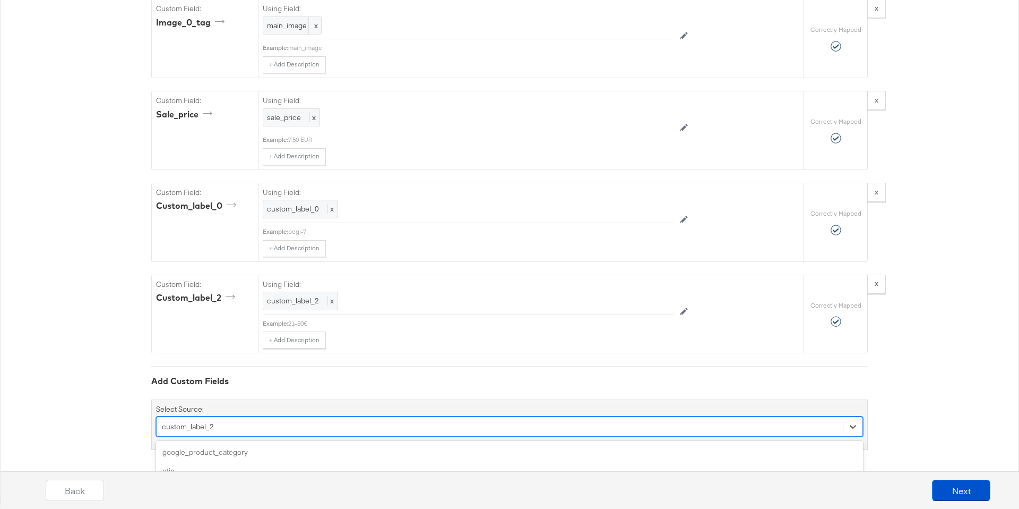
click at [275, 427] on div "option custom_label_2, selected. option age_group focused, 5 of 168. 168 result…" at bounding box center [509, 426] width 707 height 20
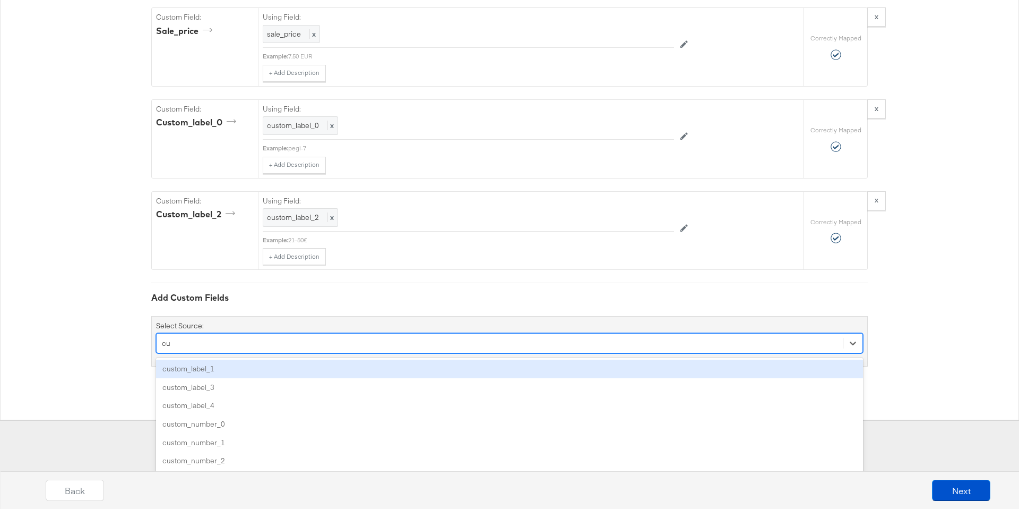
scroll to position [1156, 0]
type input "cus"
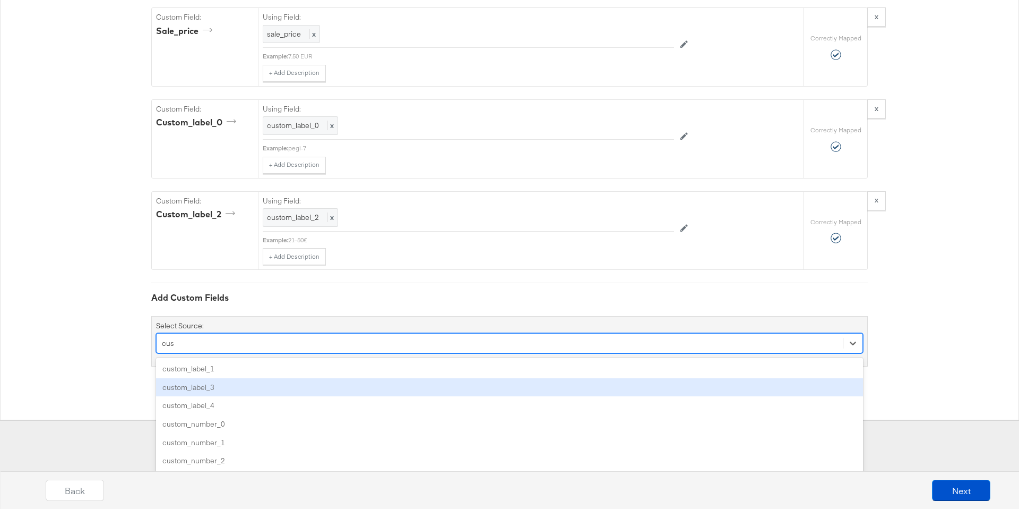
click at [264, 391] on div "custom_label_3" at bounding box center [509, 387] width 707 height 19
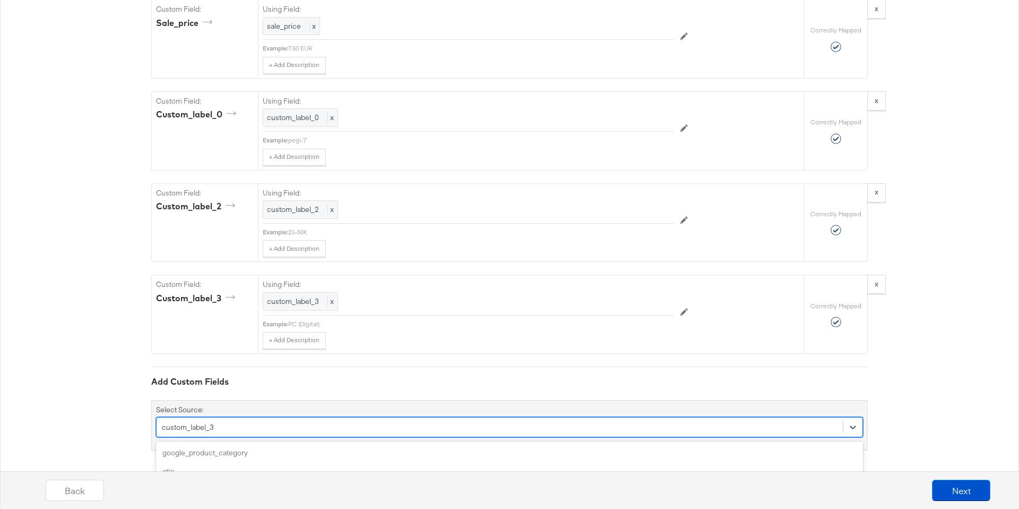
click at [264, 423] on div "option custom_label_3, selected. option additional_image_link focused, 4 of 167…" at bounding box center [509, 427] width 707 height 20
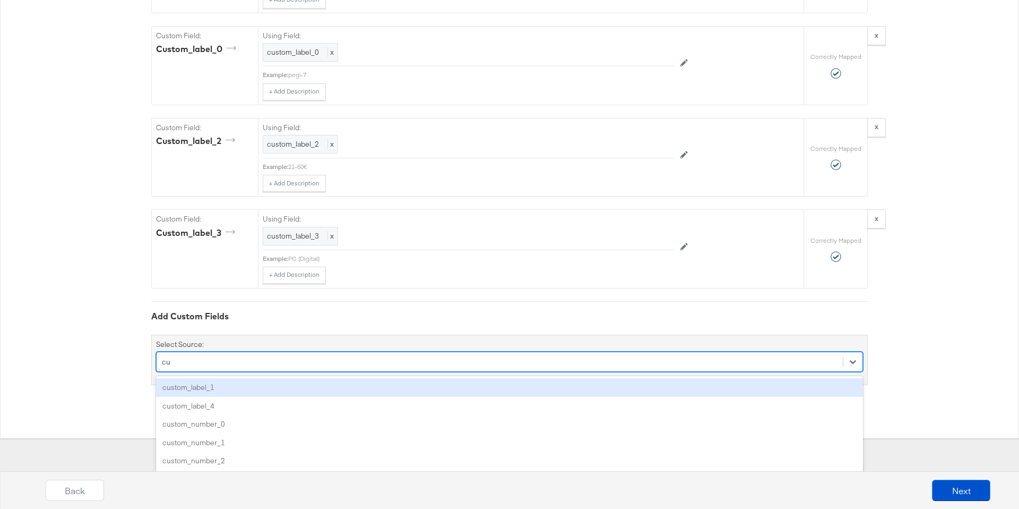
scroll to position [1229, 0]
type input "cus"
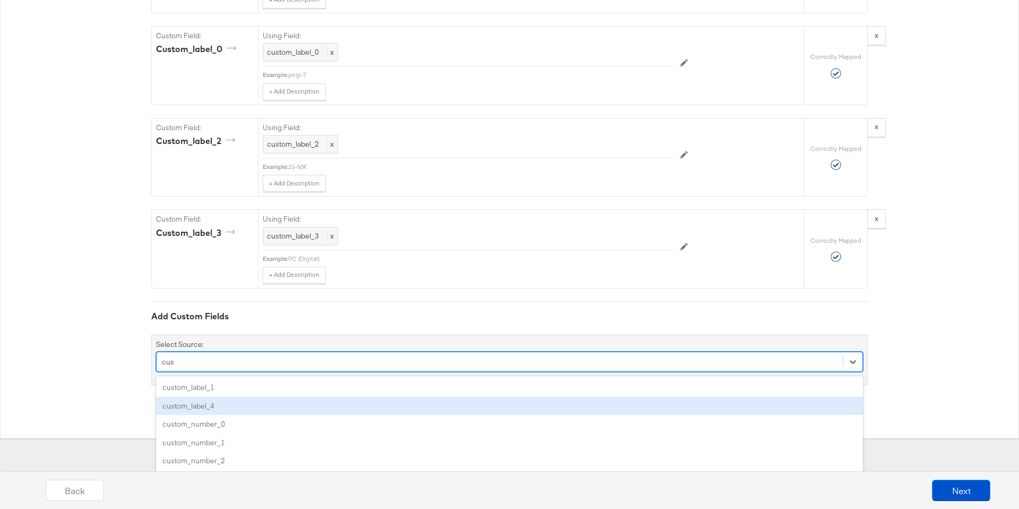
click at [244, 407] on div "custom_label_4" at bounding box center [509, 406] width 707 height 19
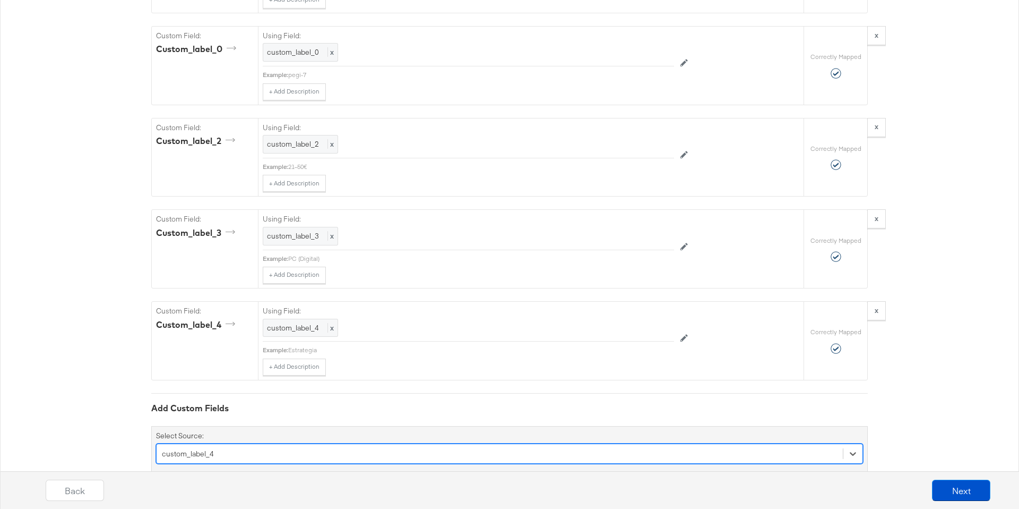
scroll to position [1256, 0]
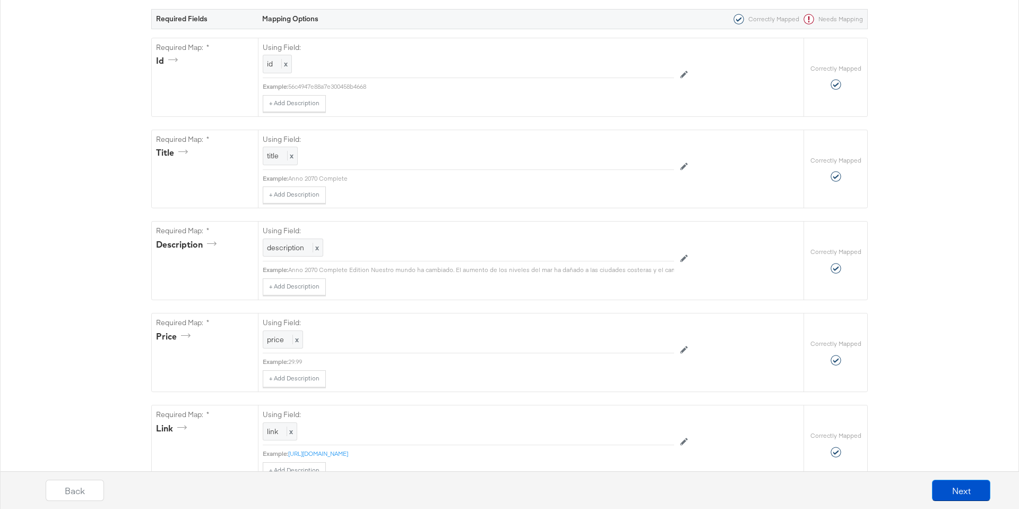
scroll to position [0, 0]
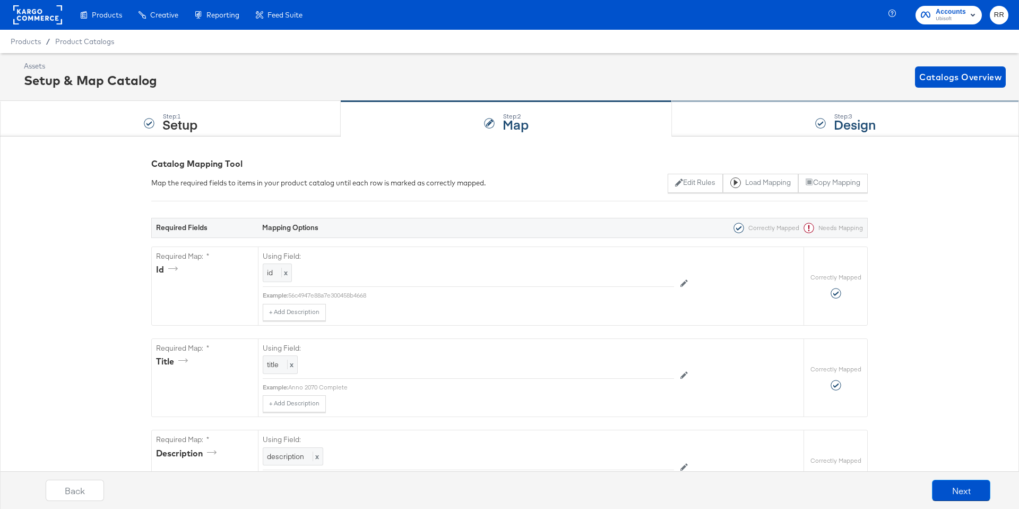
click at [734, 110] on div "Step: 3 Design" at bounding box center [845, 118] width 347 height 35
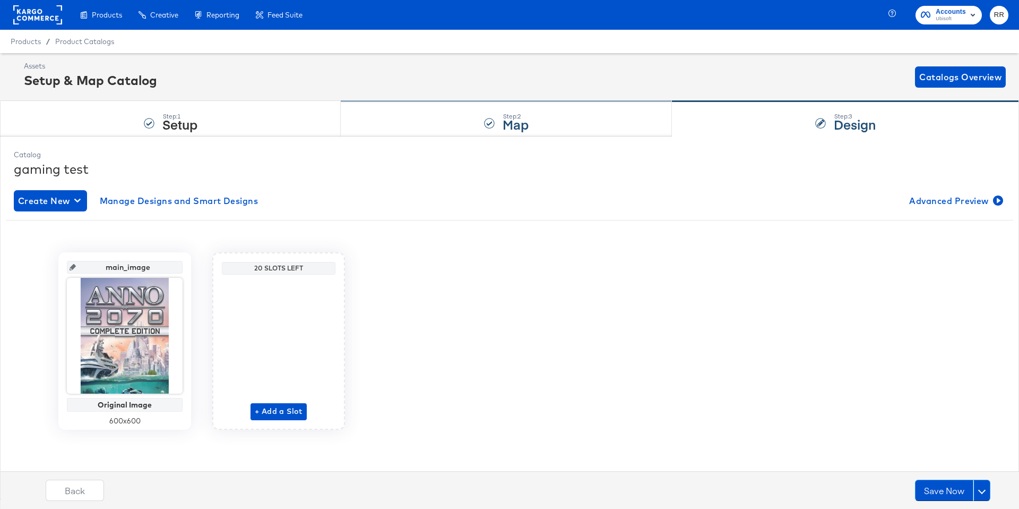
click at [435, 123] on div "Step: 2 Map" at bounding box center [506, 118] width 331 height 35
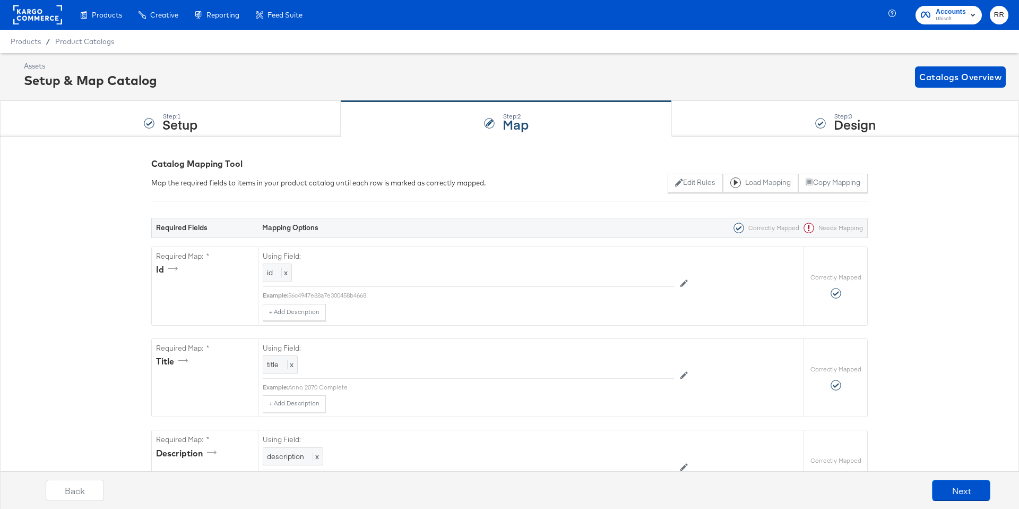
click at [50, 13] on rect at bounding box center [37, 14] width 49 height 19
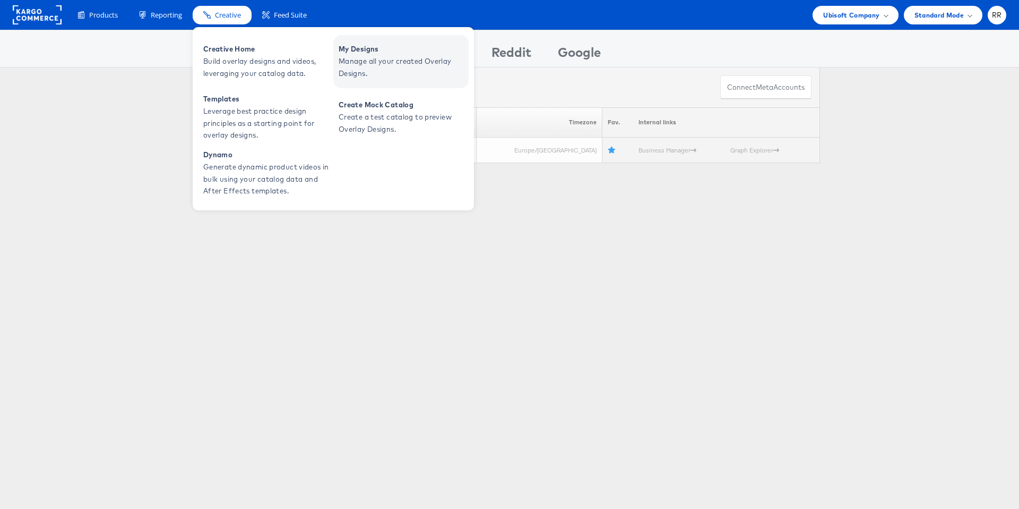
click at [357, 66] on span "Manage all your created Overlay Designs." at bounding box center [402, 67] width 127 height 24
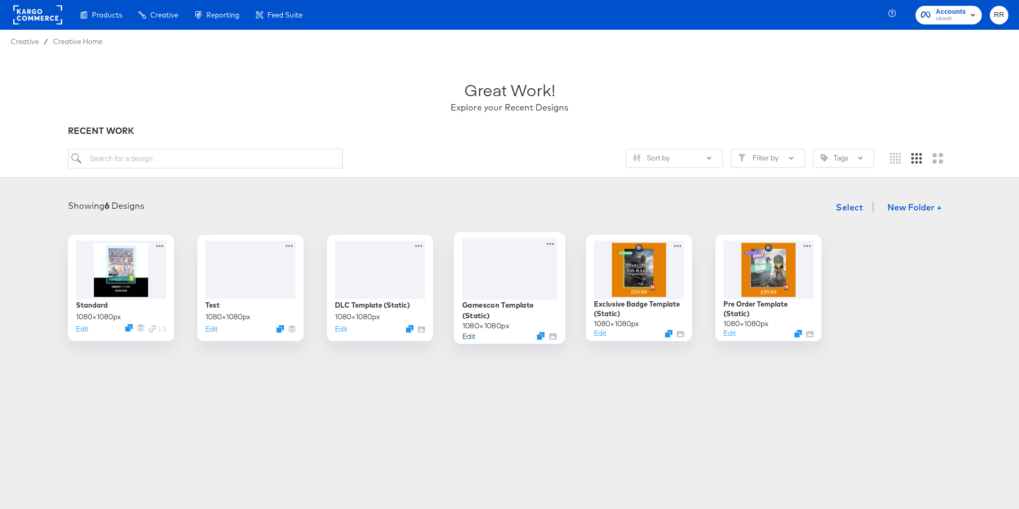
click at [469, 337] on button "Edit" at bounding box center [468, 335] width 13 height 10
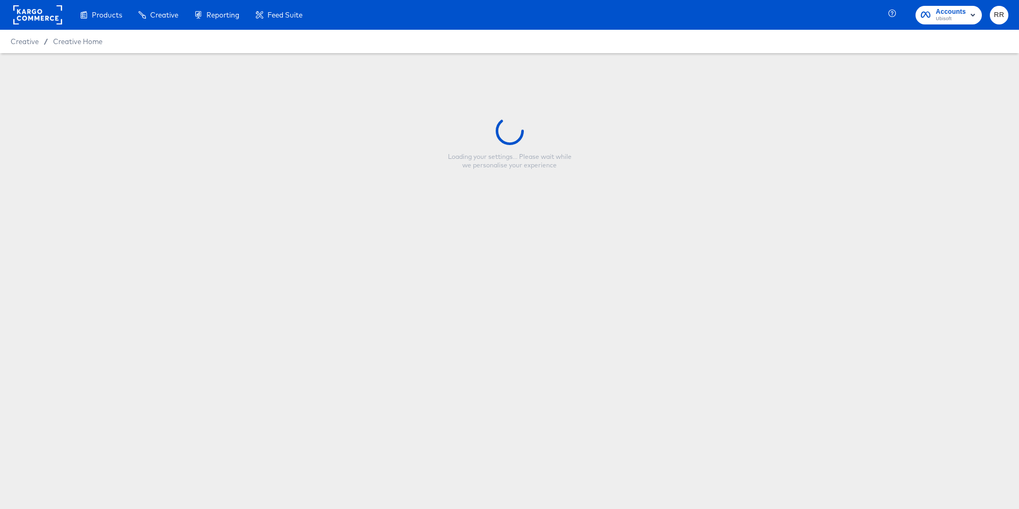
type input "Gamescon Template (Static)"
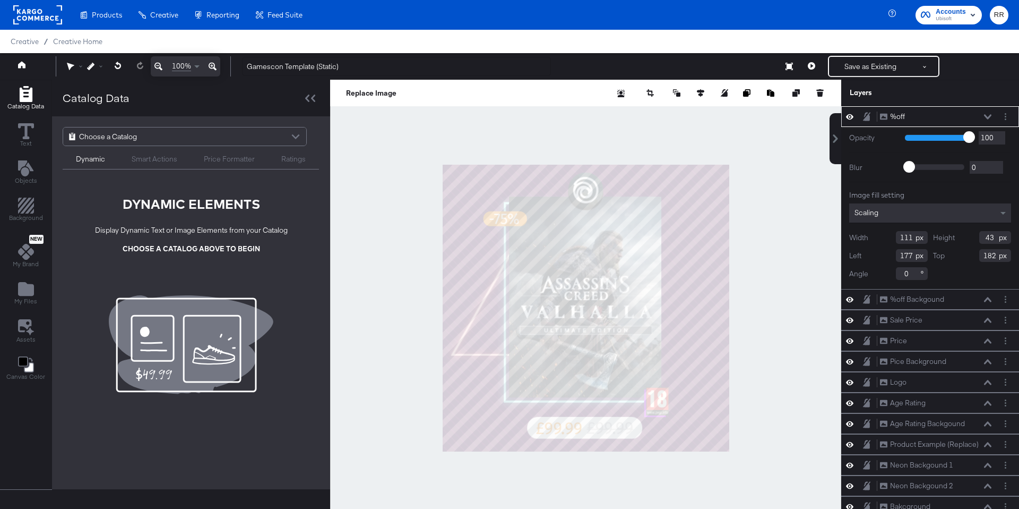
click at [421, 245] on div at bounding box center [585, 308] width 511 height 456
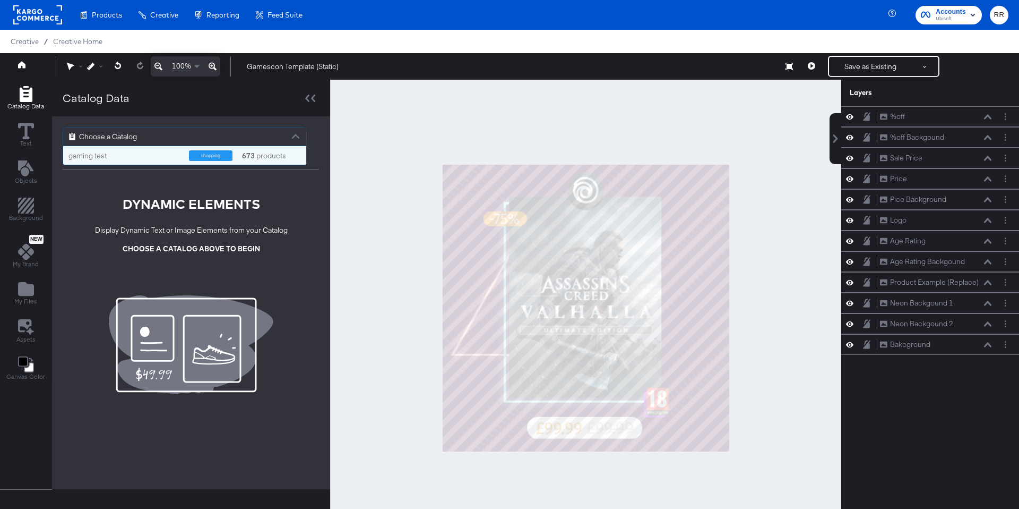
click at [221, 128] on div "Choose a Catalog" at bounding box center [184, 136] width 243 height 18
click at [213, 150] on div "shopping" at bounding box center [211, 155] width 44 height 11
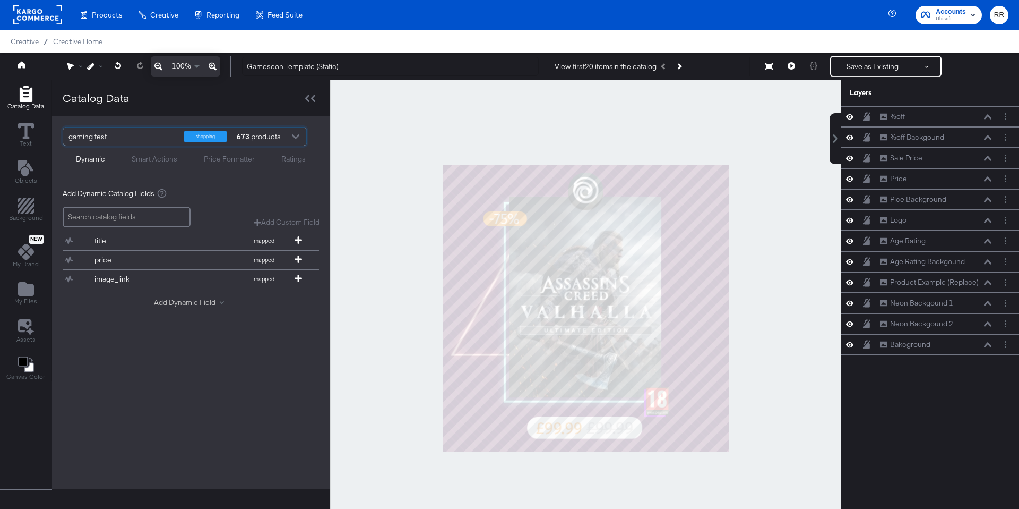
click at [197, 300] on button "Add Dynamic Field" at bounding box center [191, 302] width 74 height 10
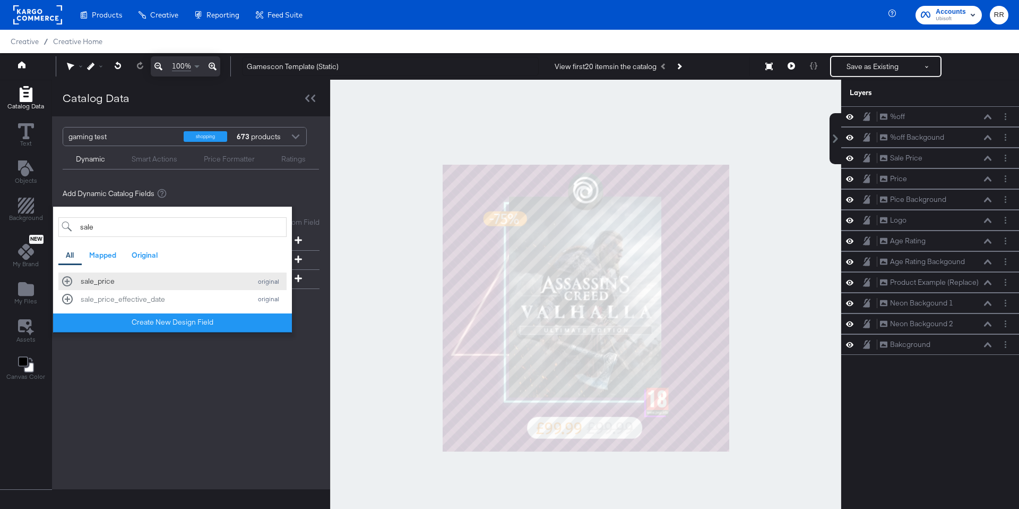
type input "sale"
click at [136, 277] on div "sale_price" at bounding box center [163, 281] width 165 height 10
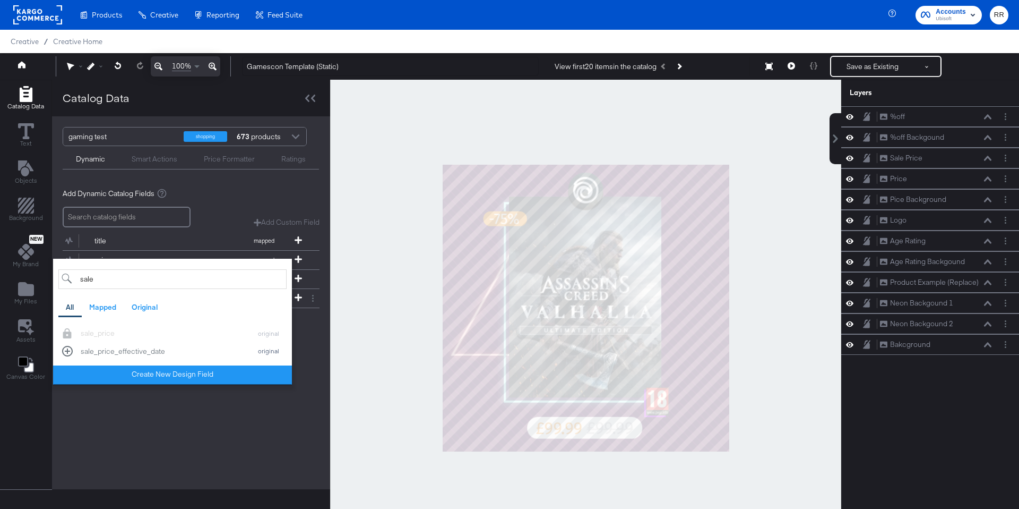
click at [160, 409] on div "gaming test shopping 673 products Dynamic Smart Actions Price Formatter Ratings…" at bounding box center [191, 302] width 278 height 373
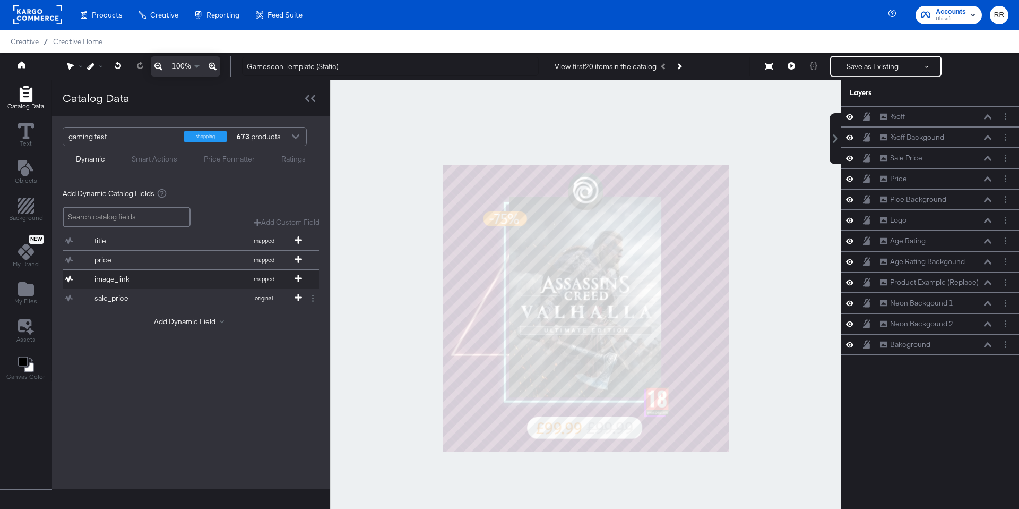
click at [178, 275] on button "image_link mapped" at bounding box center [185, 279] width 244 height 19
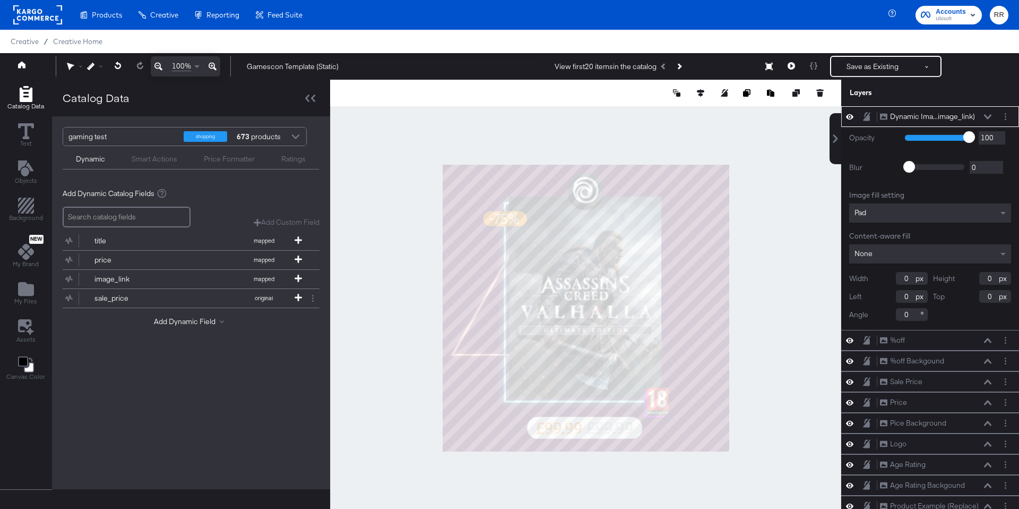
type input "1"
click at [682, 68] on icon "Next Product" at bounding box center [679, 66] width 6 height 6
type input "367"
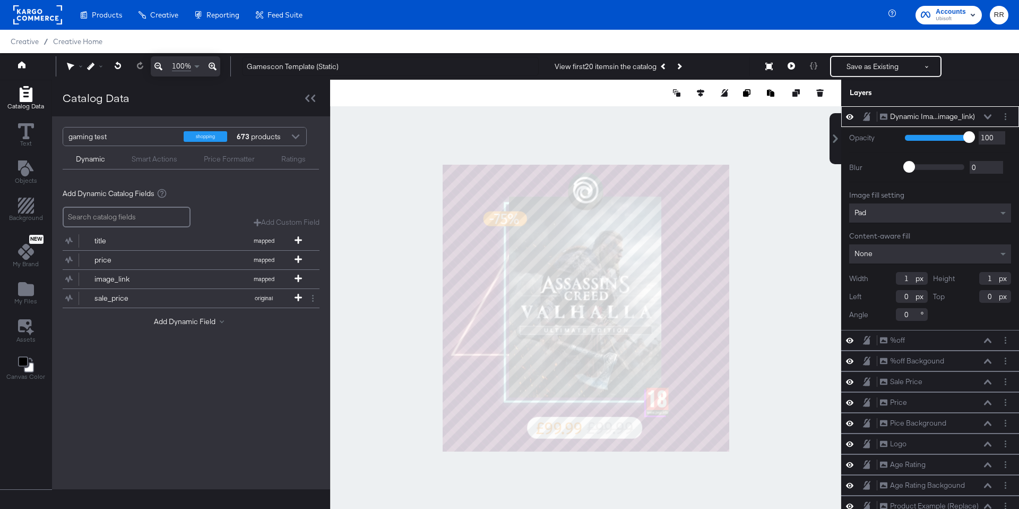
type input "367"
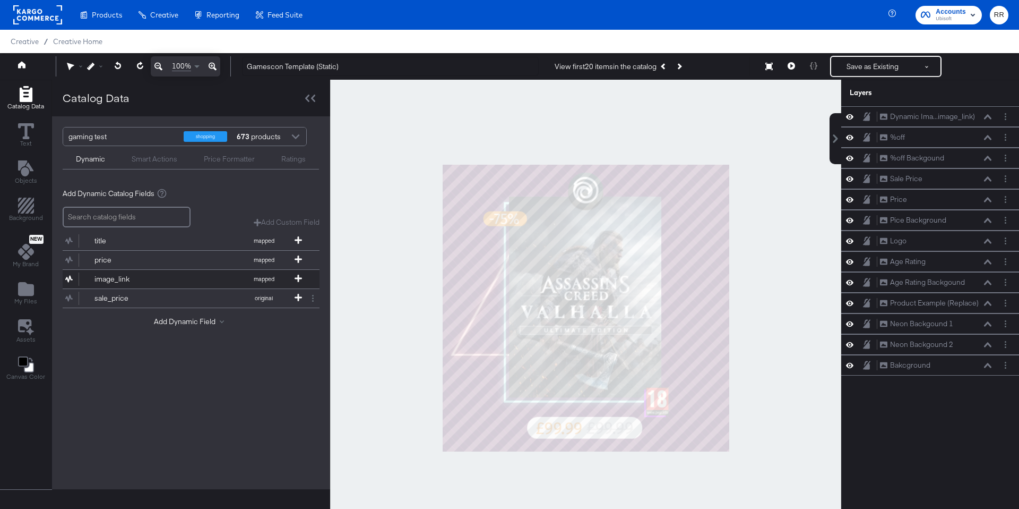
click at [180, 275] on button "image_link mapped" at bounding box center [185, 279] width 244 height 19
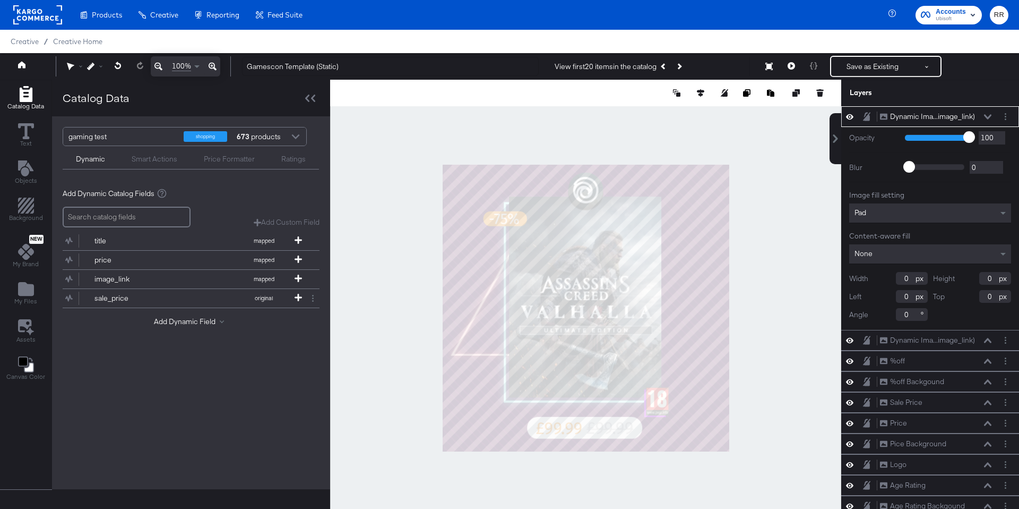
type input "1"
click at [908, 278] on input "1" at bounding box center [912, 278] width 32 height 13
type input "500"
click at [993, 279] on input "1" at bounding box center [995, 278] width 32 height 13
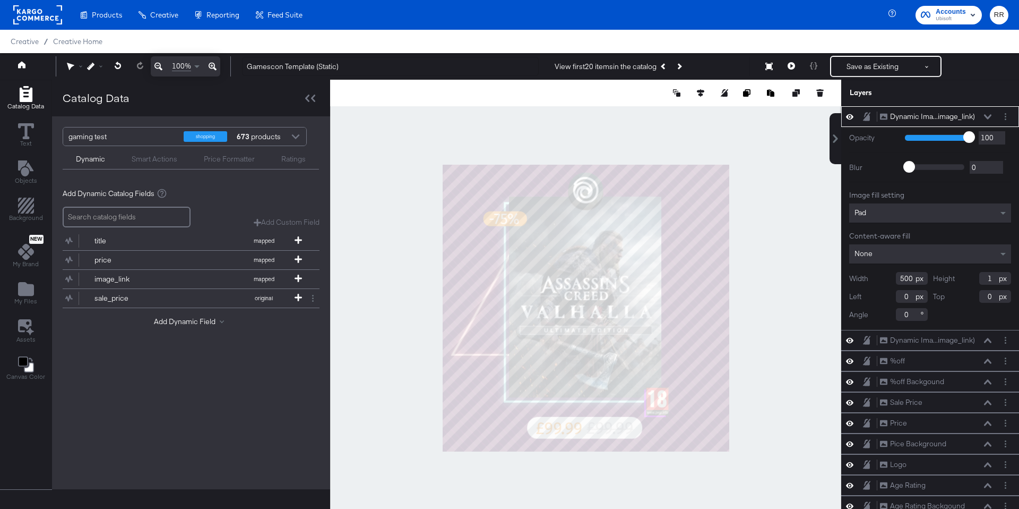
click at [993, 279] on input "1" at bounding box center [995, 278] width 32 height 13
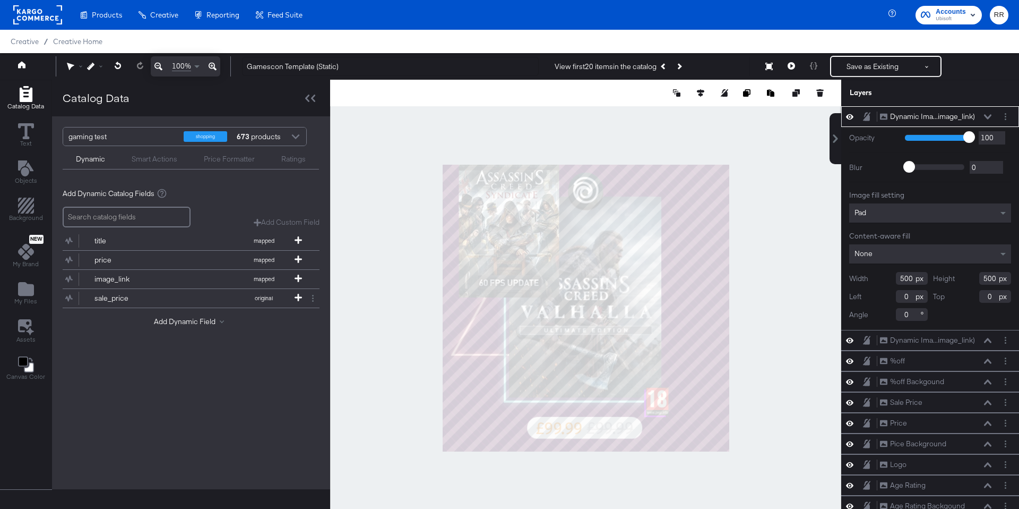
type input "500"
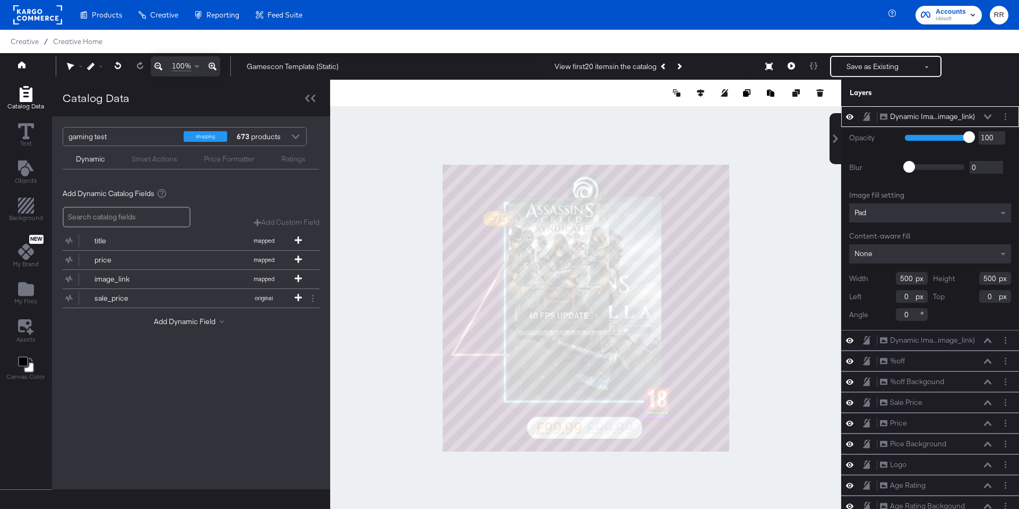
type input "188"
type input "116"
type input "637"
type input "507"
type input "109"
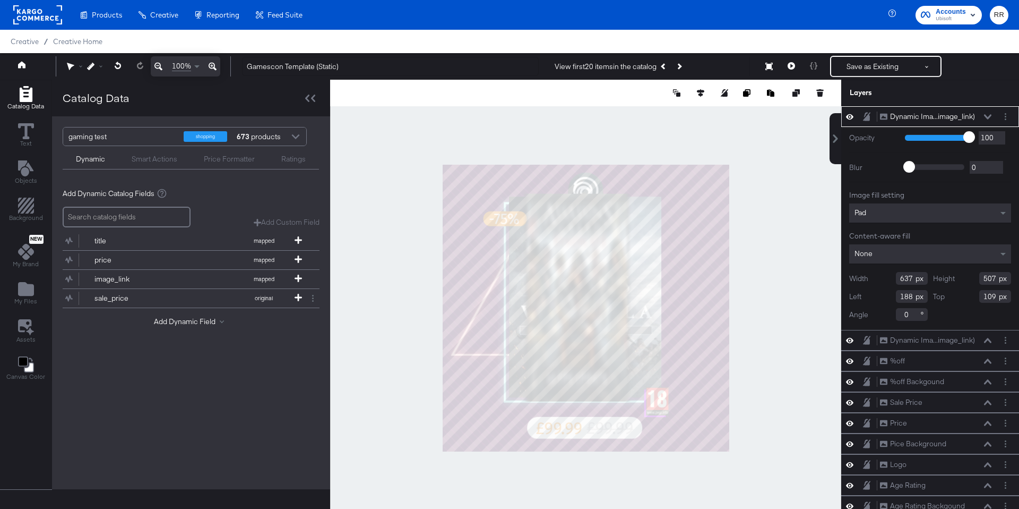
type input "784"
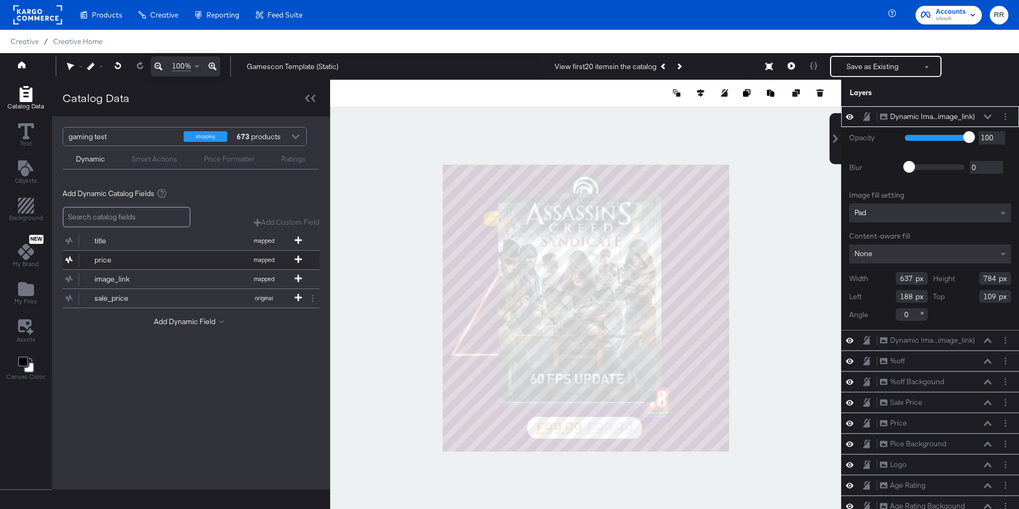
click at [154, 257] on div "price" at bounding box center [132, 260] width 77 height 10
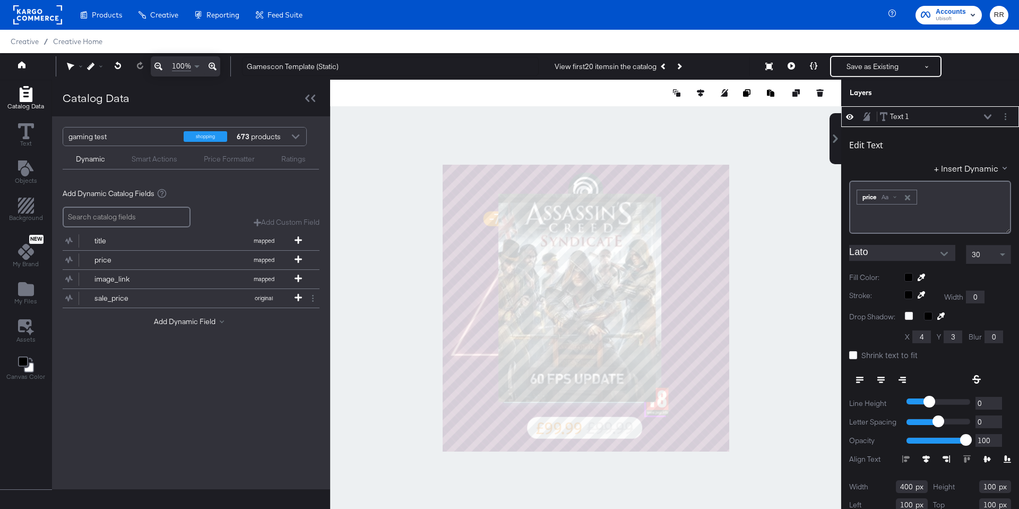
type input "448"
type input "9"
click at [681, 67] on icon "Next Product" at bounding box center [679, 66] width 6 height 6
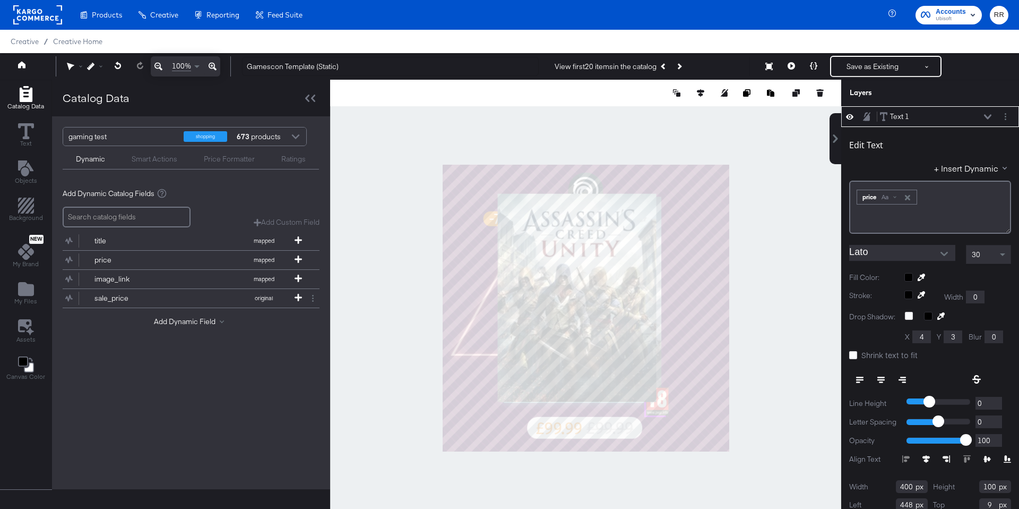
type input "60"
type input "915"
type input "56"
click at [679, 92] on icon at bounding box center [676, 92] width 7 height 7
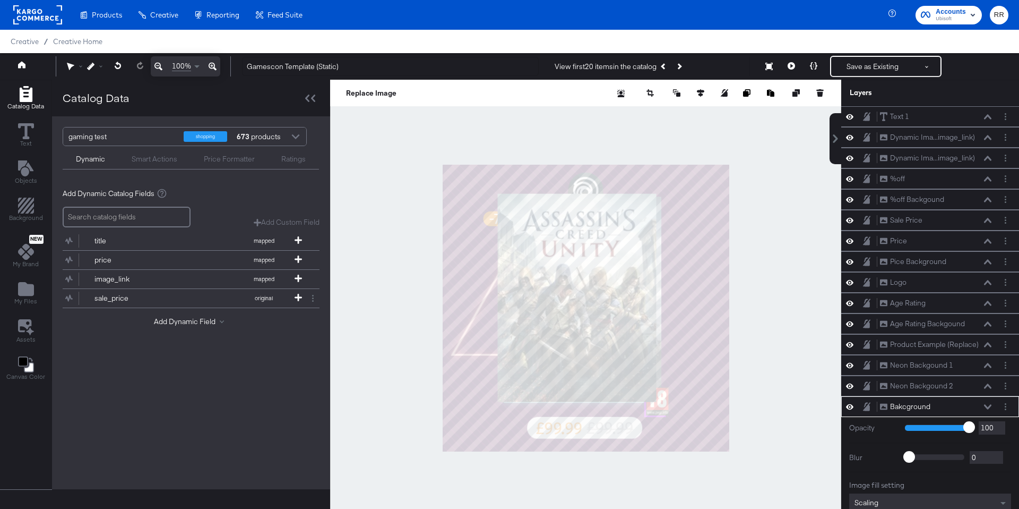
scroll to position [59, 0]
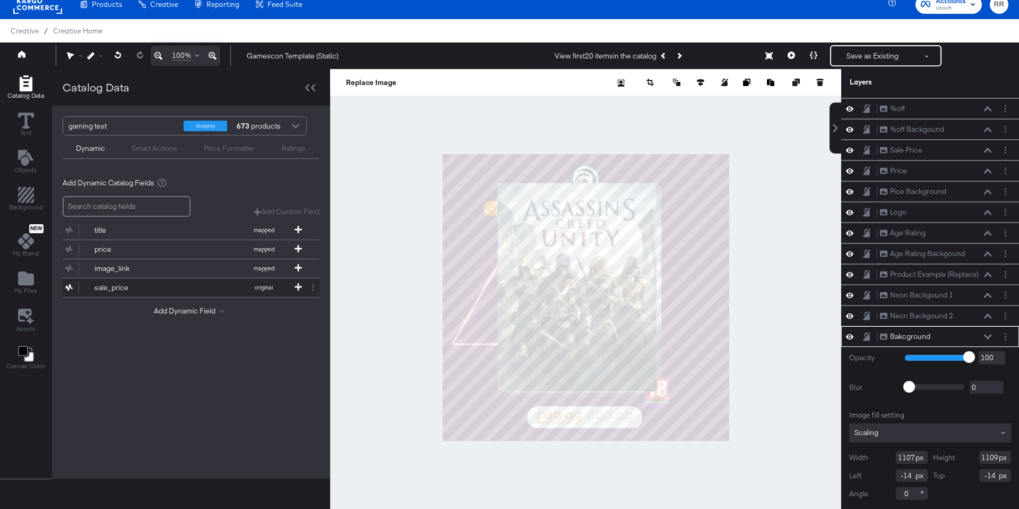
click at [199, 288] on button "sale_price original" at bounding box center [185, 287] width 244 height 19
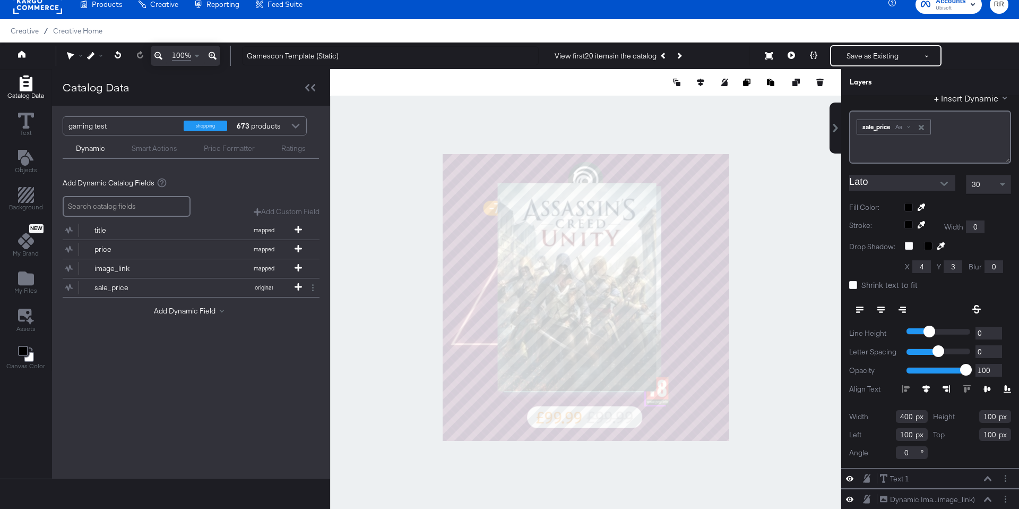
scroll to position [0, 0]
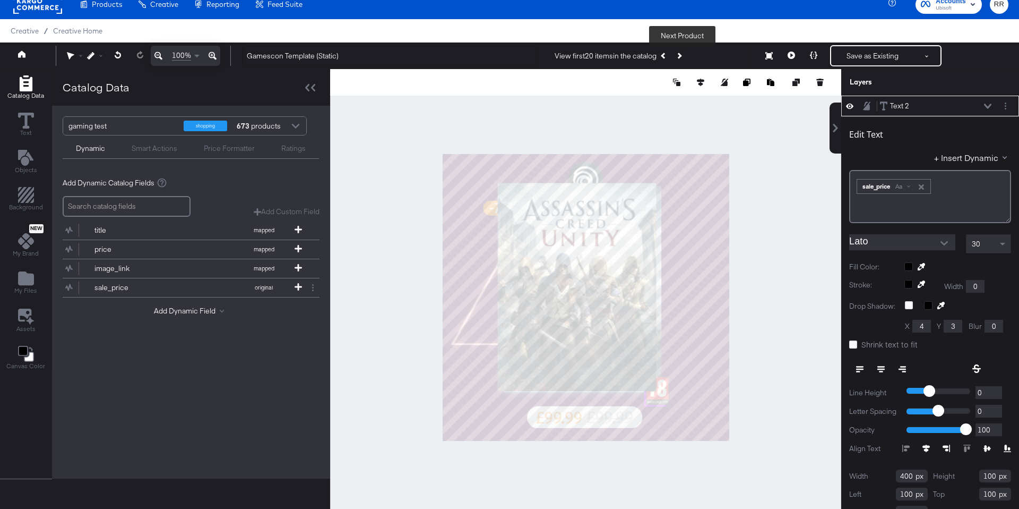
click at [684, 54] on button "Next Product" at bounding box center [678, 55] width 15 height 19
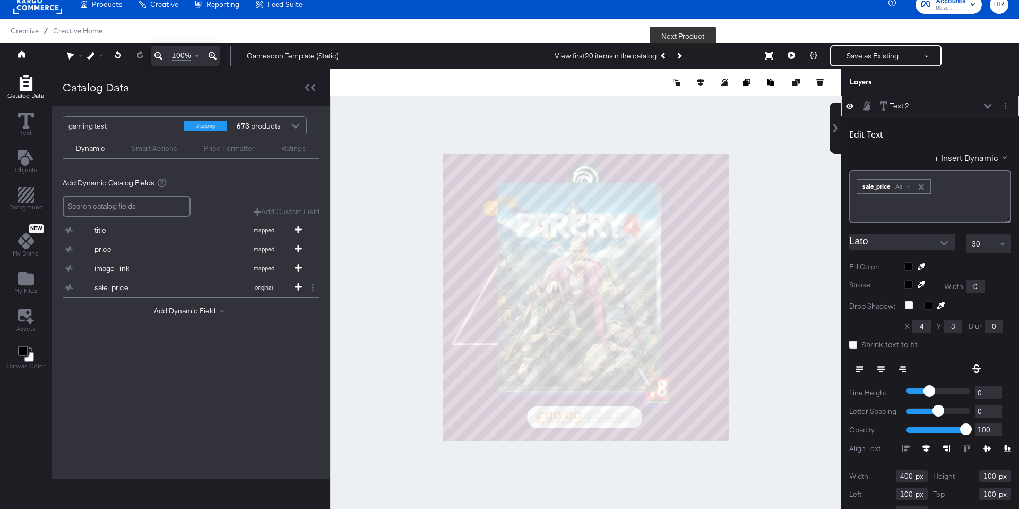
click at [684, 54] on button "Next Product" at bounding box center [678, 55] width 15 height 19
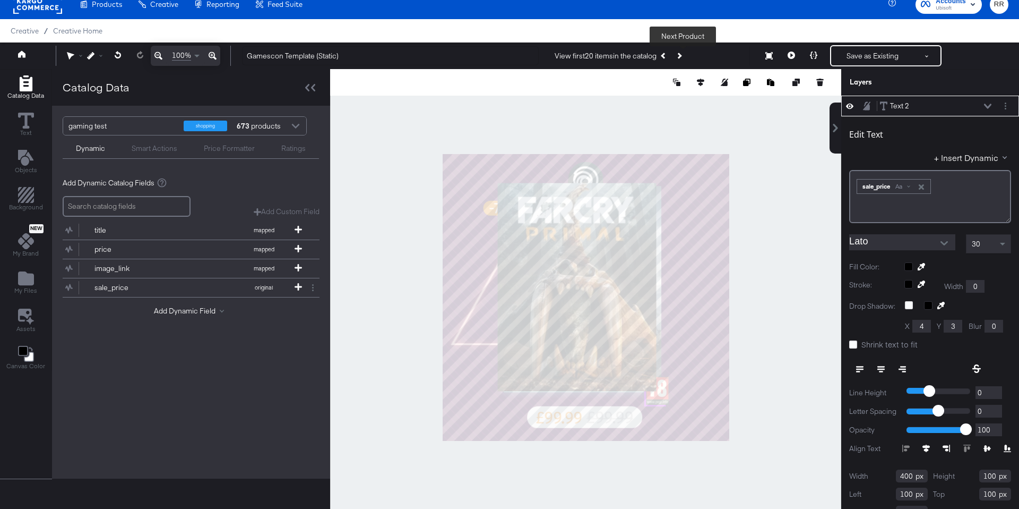
click at [684, 54] on button "Next Product" at bounding box center [678, 55] width 15 height 19
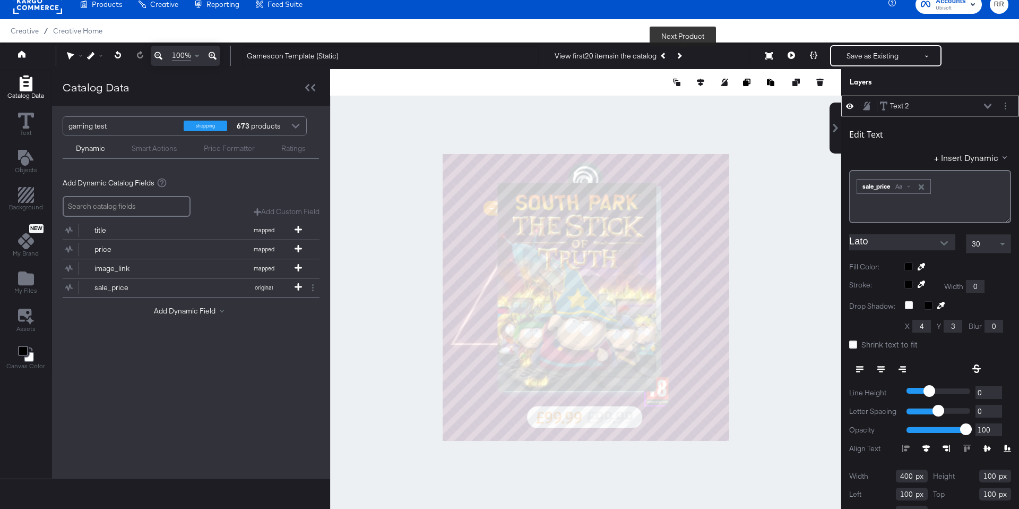
click at [684, 54] on button "Next Product" at bounding box center [678, 55] width 15 height 19
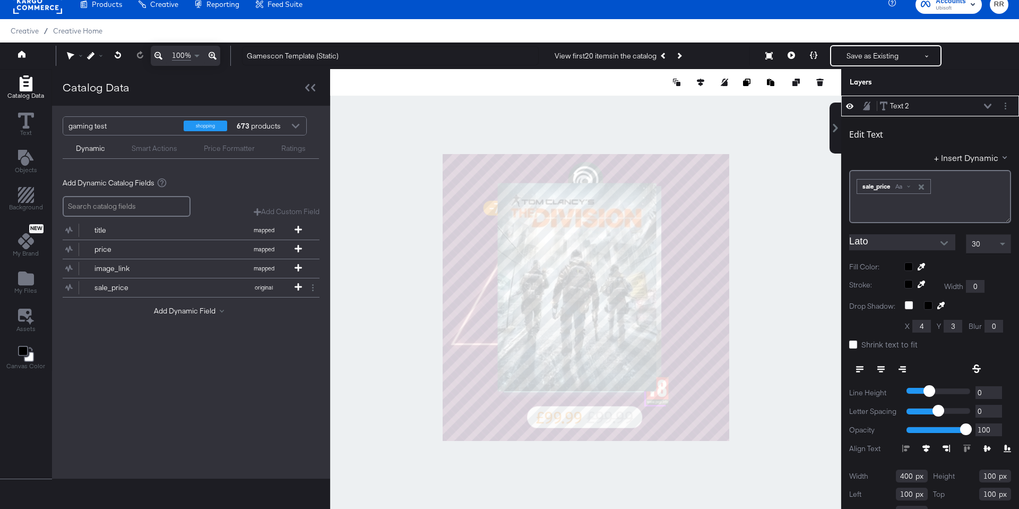
type input "264"
type input "362"
click at [182, 311] on button "Add Dynamic Field" at bounding box center [191, 311] width 74 height 10
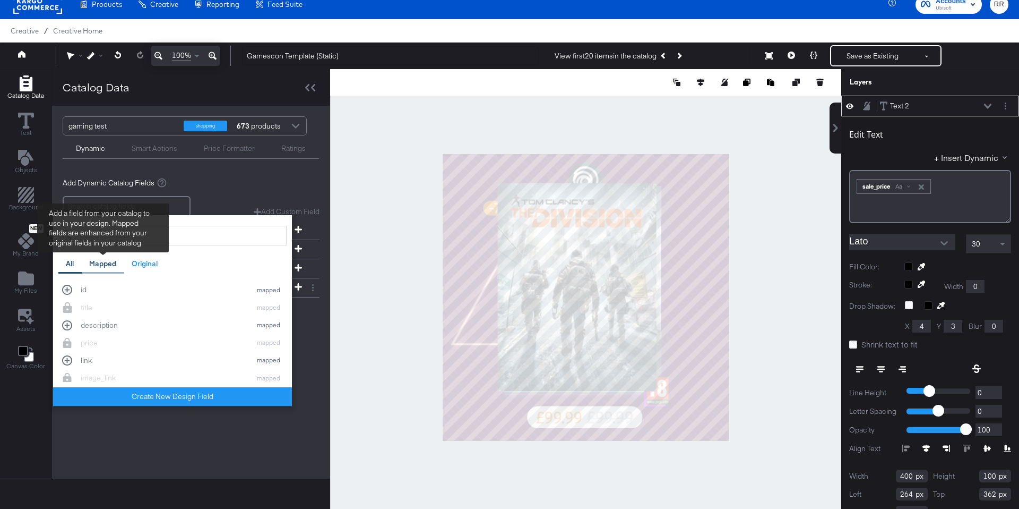
click at [101, 263] on div "Mapped" at bounding box center [102, 264] width 27 height 10
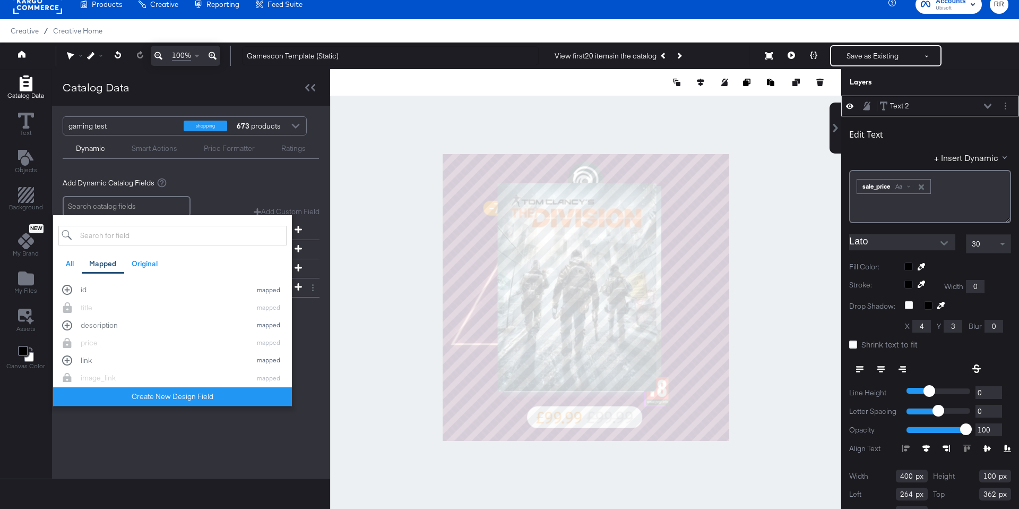
scroll to position [1, 0]
click at [369, 221] on div at bounding box center [585, 297] width 511 height 456
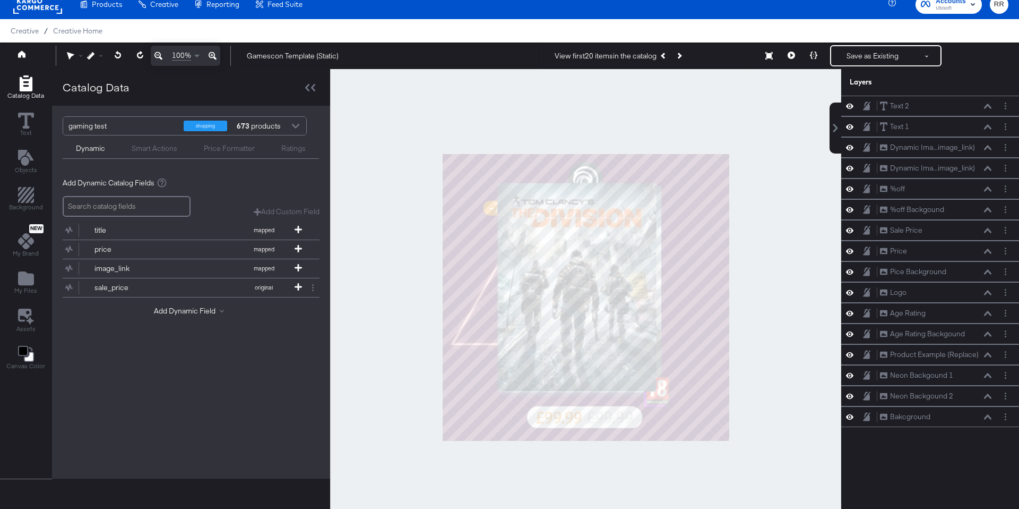
scroll to position [0, 0]
click at [768, 348] on div at bounding box center [585, 297] width 511 height 456
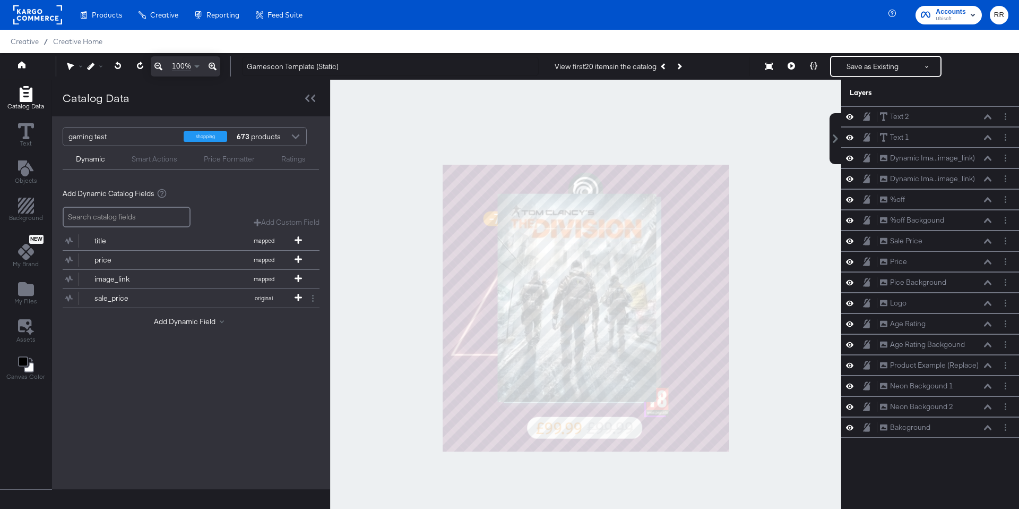
scroll to position [11, 0]
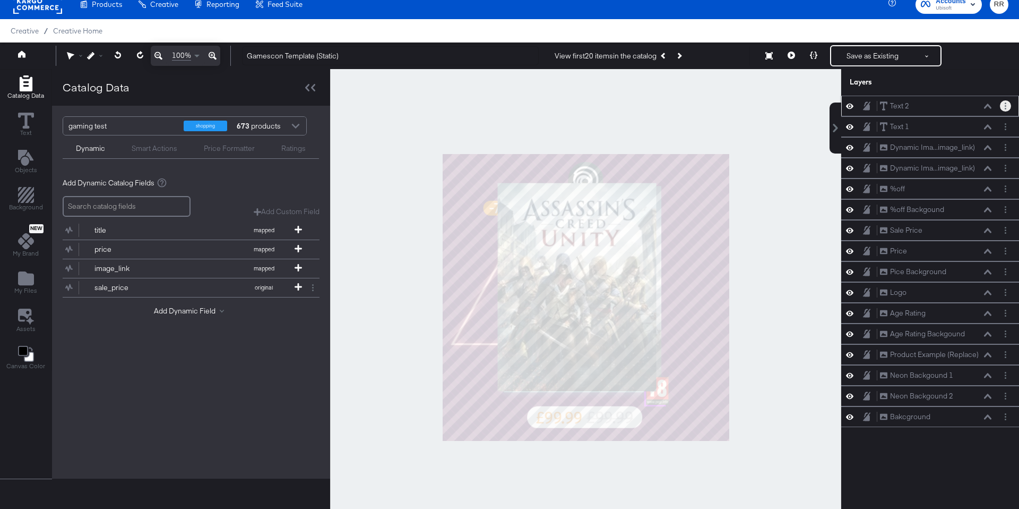
click at [1003, 106] on button "Layer Options" at bounding box center [1005, 105] width 11 height 11
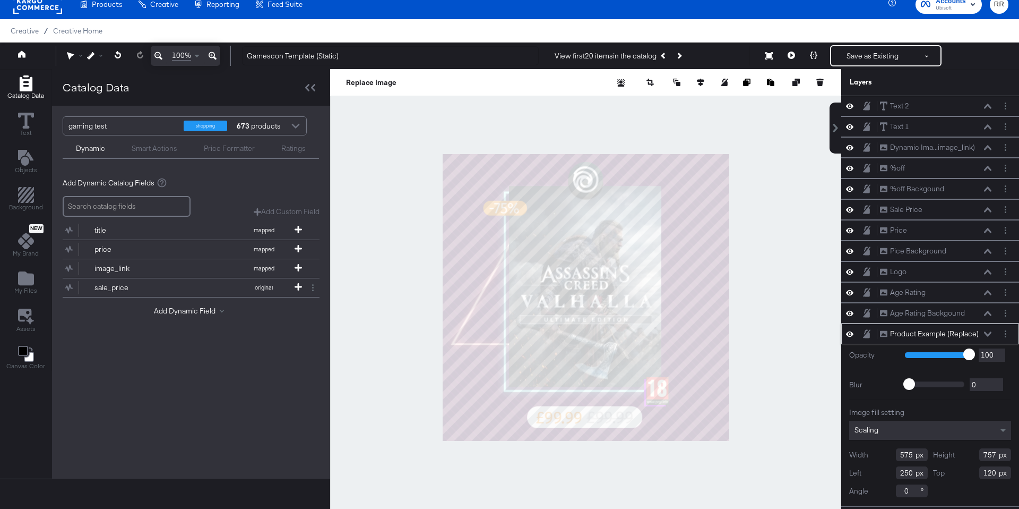
type input "394"
type input "140"
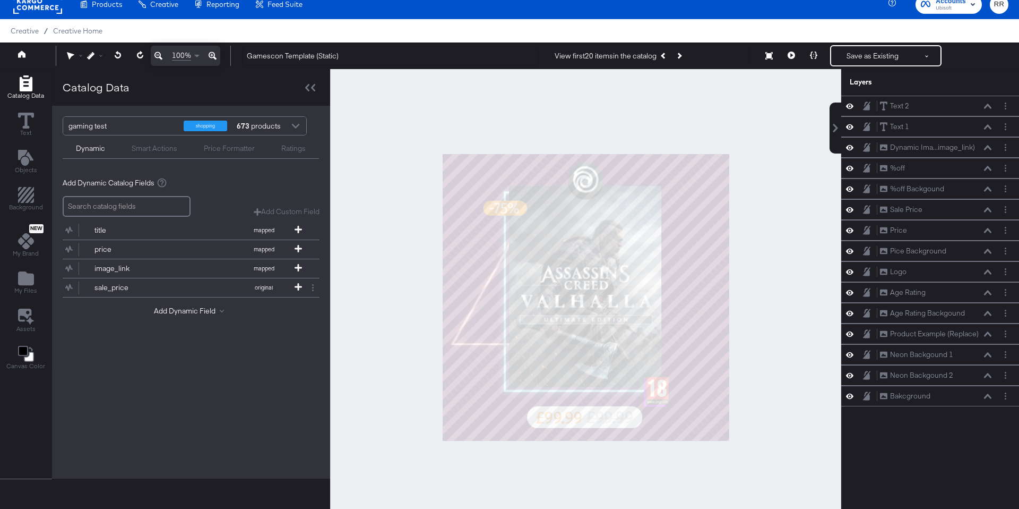
click at [774, 293] on div at bounding box center [585, 297] width 511 height 456
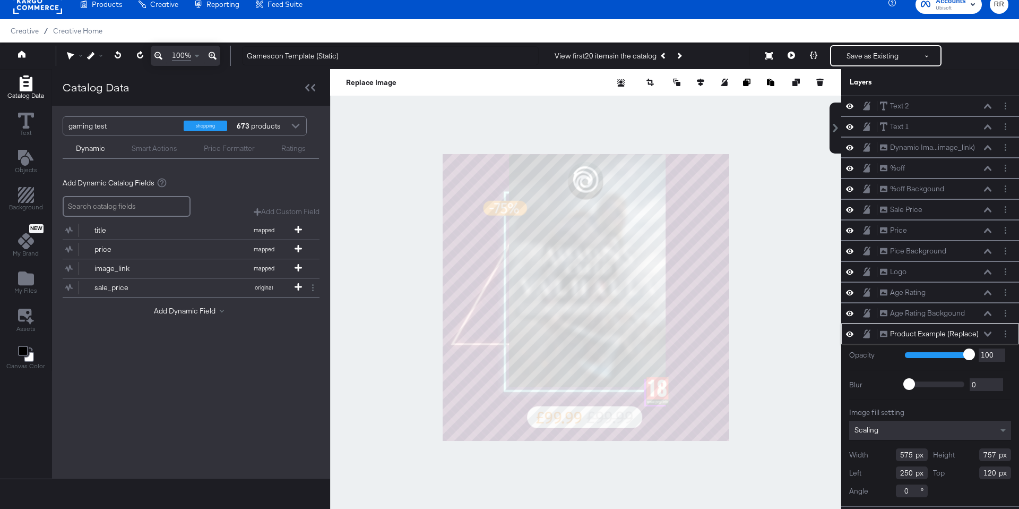
type input "591"
type input "876"
type input "1"
type input "841"
type input "0"
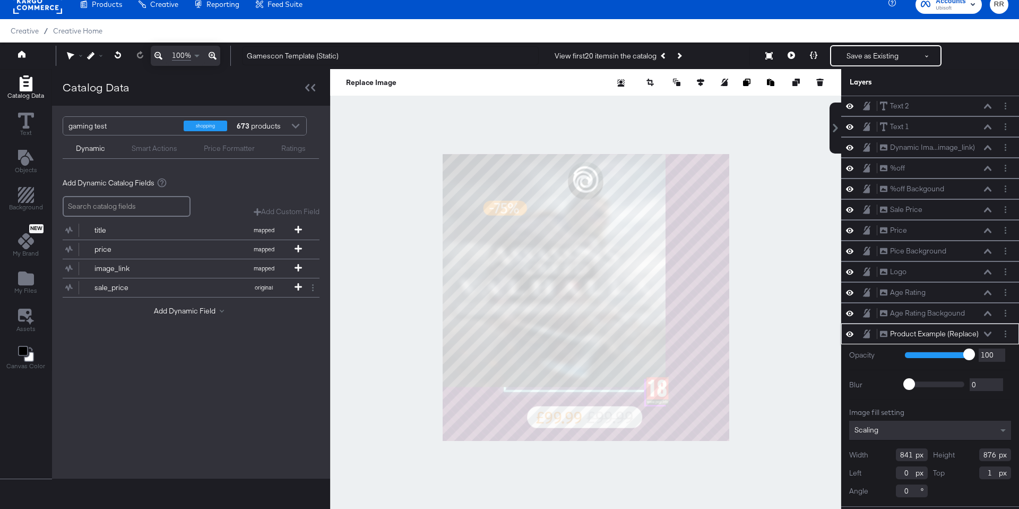
click at [730, 268] on div at bounding box center [585, 297] width 511 height 456
type input "1093"
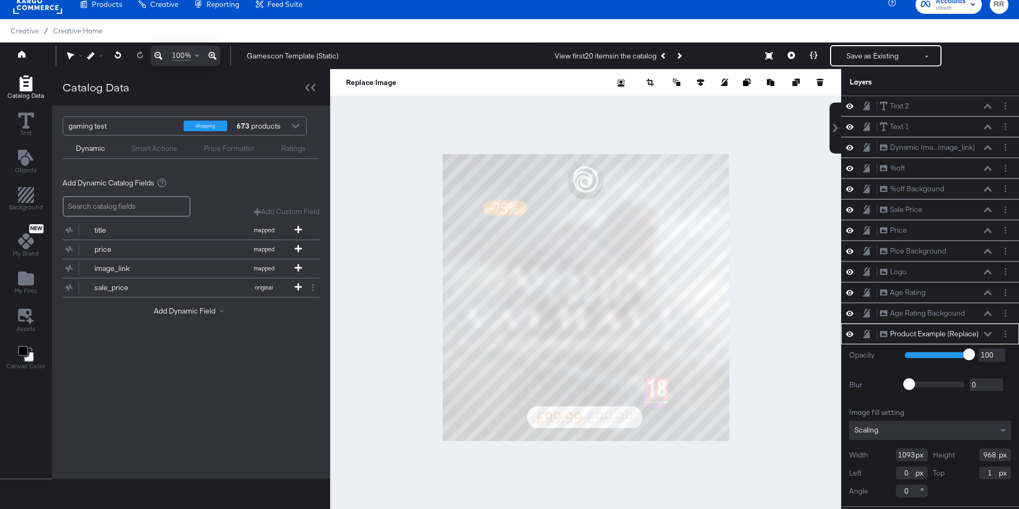
type input "1070"
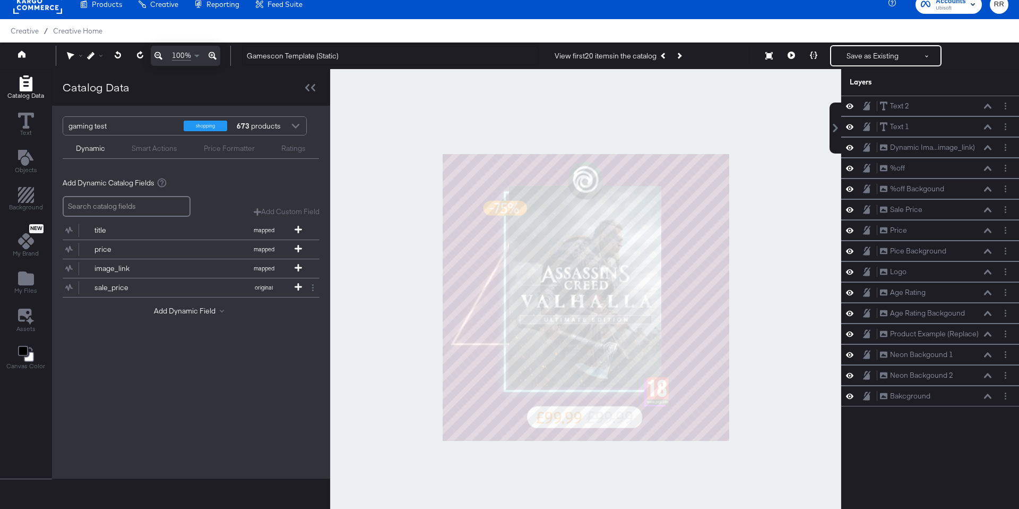
click at [588, 133] on div at bounding box center [585, 297] width 511 height 456
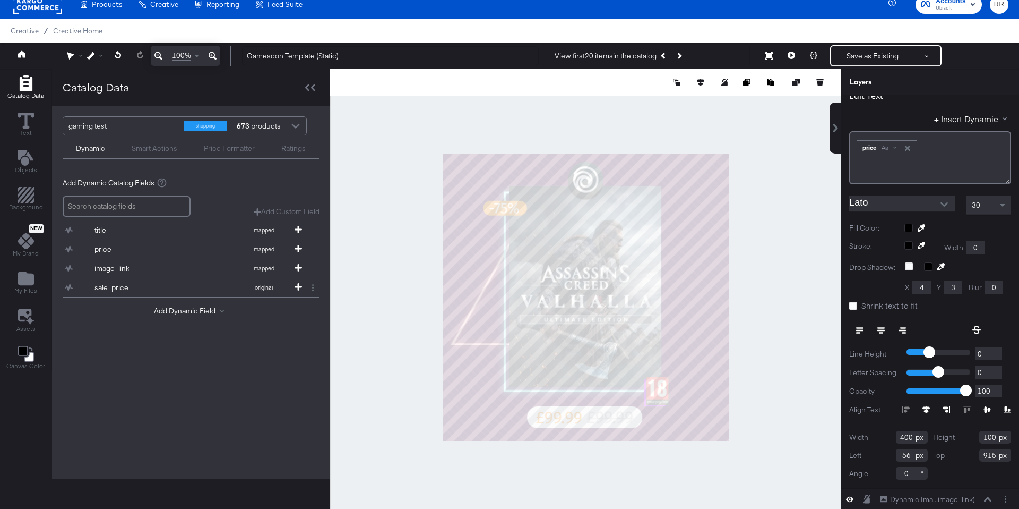
scroll to position [39, 0]
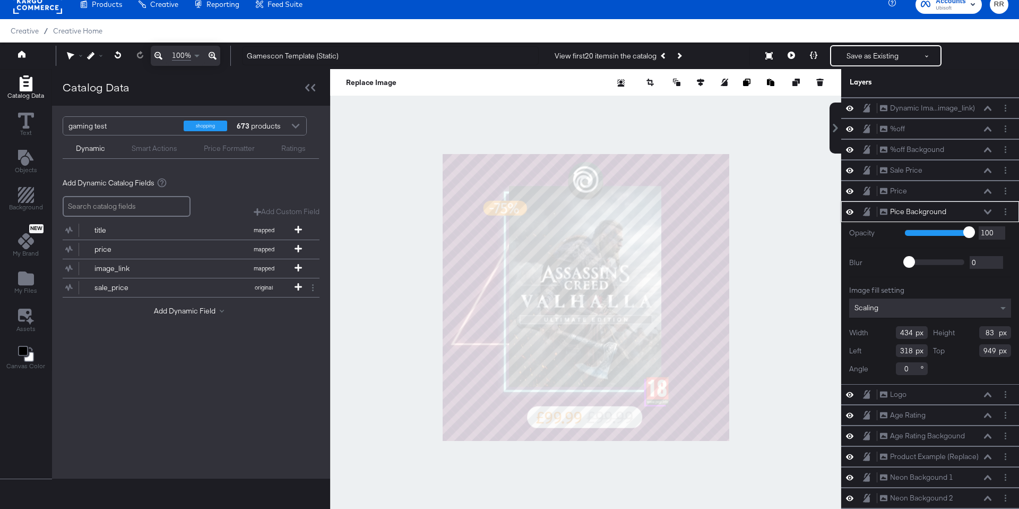
click at [764, 338] on div at bounding box center [585, 297] width 511 height 456
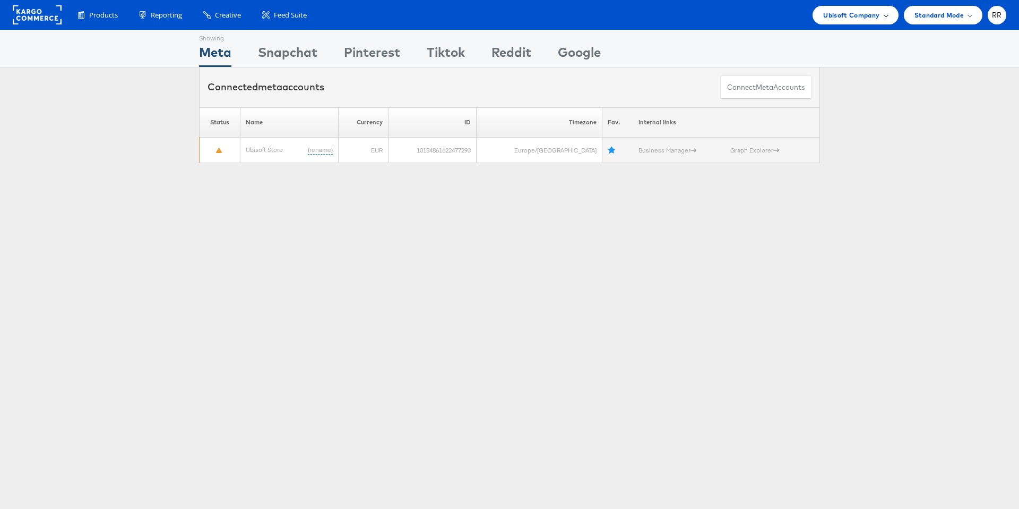
click at [841, 18] on span "Ubisoft Company" at bounding box center [851, 15] width 56 height 11
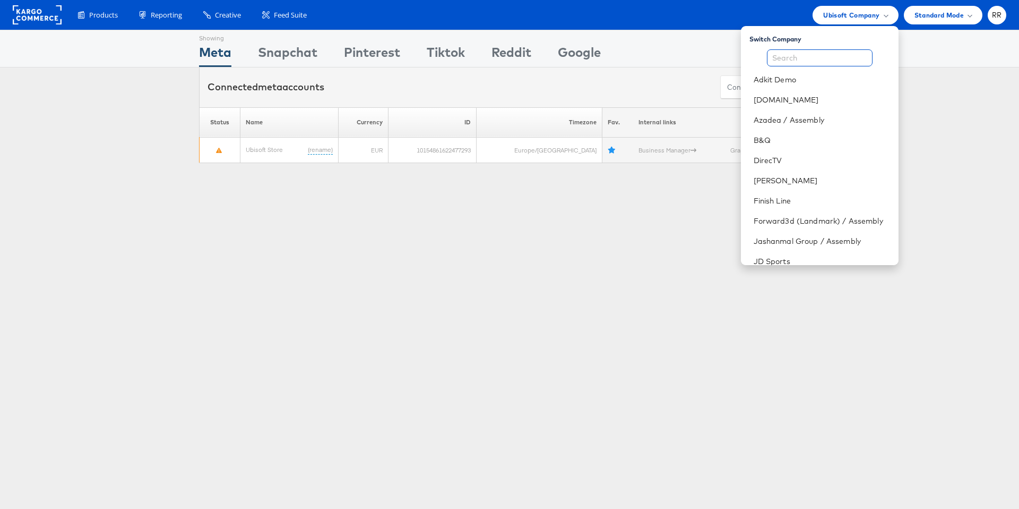
click at [841, 58] on input "text" at bounding box center [820, 57] width 106 height 17
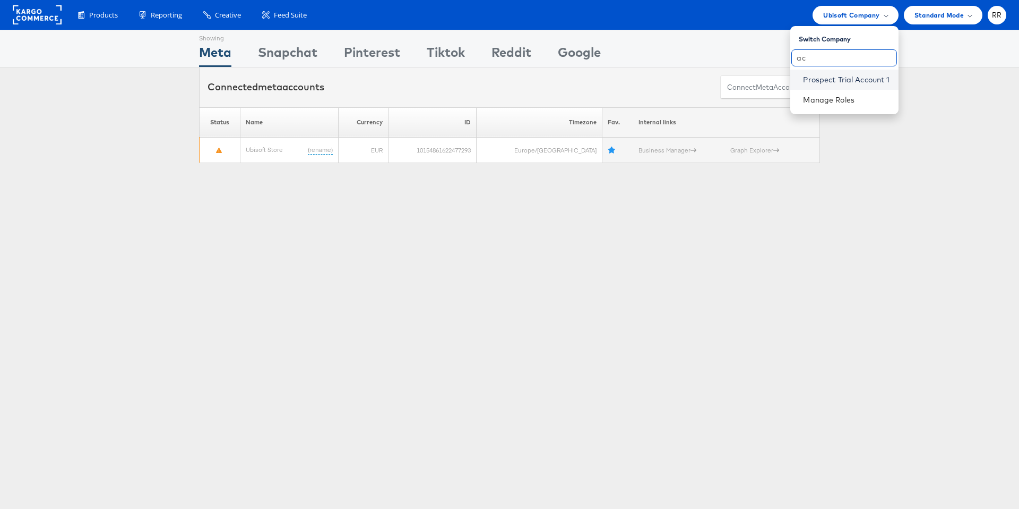
type input "a"
type input "lew"
click at [852, 81] on link "[PERSON_NAME]" at bounding box center [847, 79] width 85 height 11
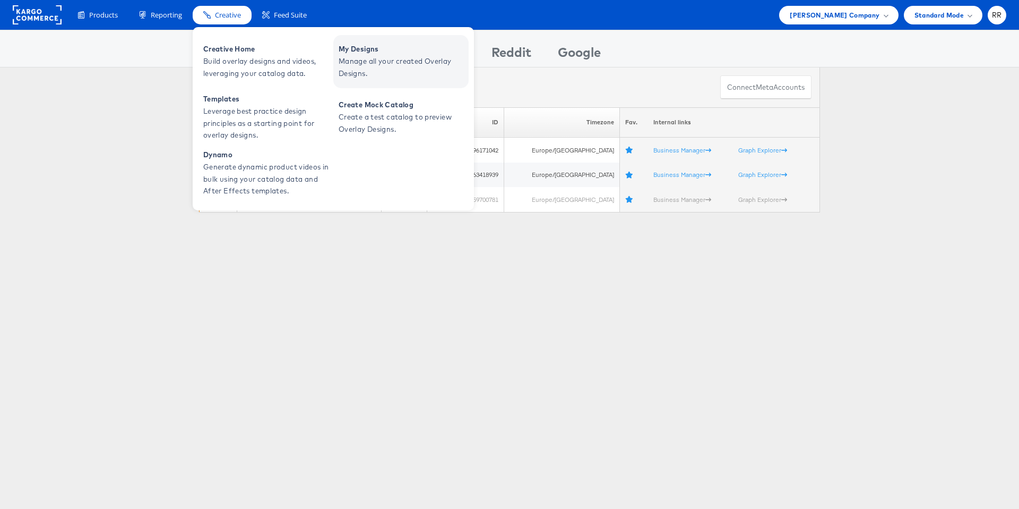
click at [355, 61] on span "Manage all your created Overlay Designs." at bounding box center [402, 67] width 127 height 24
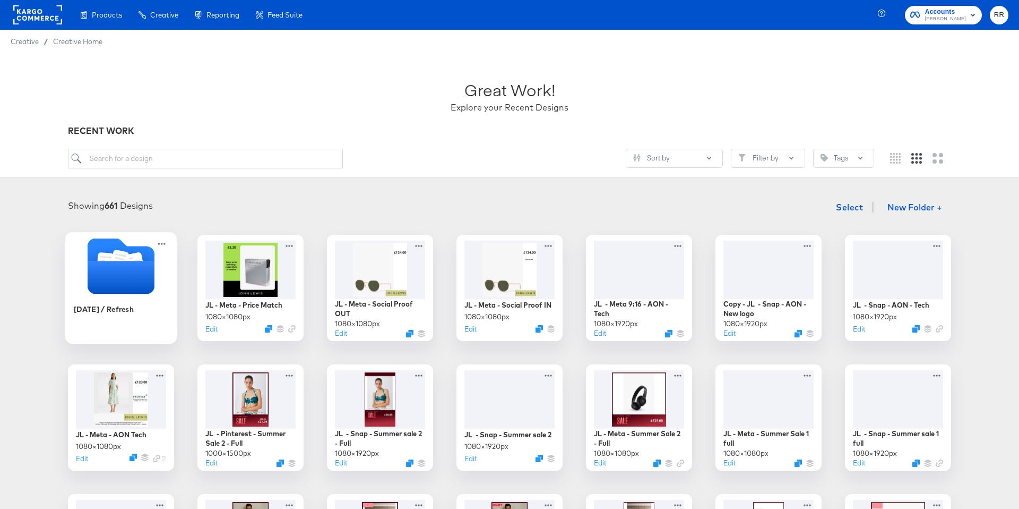
click at [144, 266] on icon "Folder" at bounding box center [121, 277] width 67 height 33
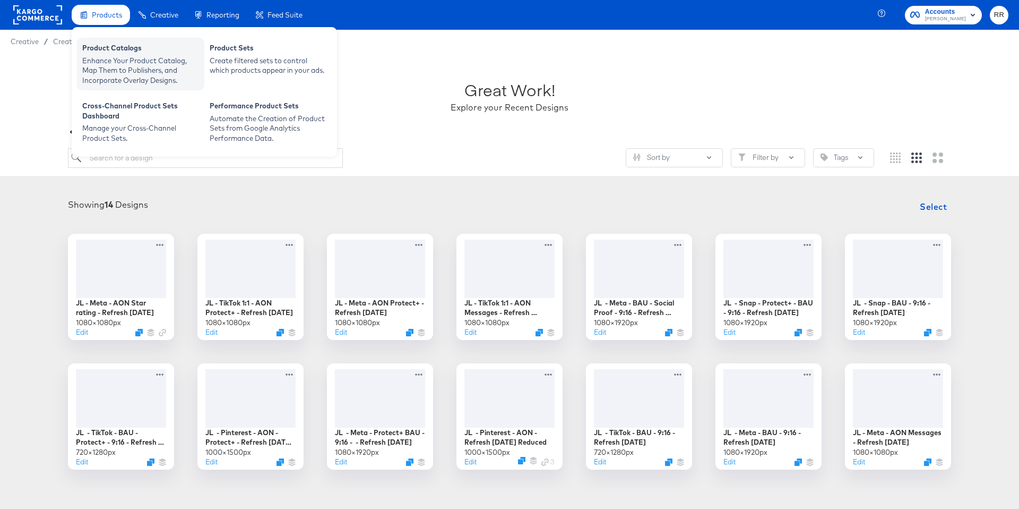
click at [123, 50] on div "Product Catalogs" at bounding box center [140, 49] width 117 height 13
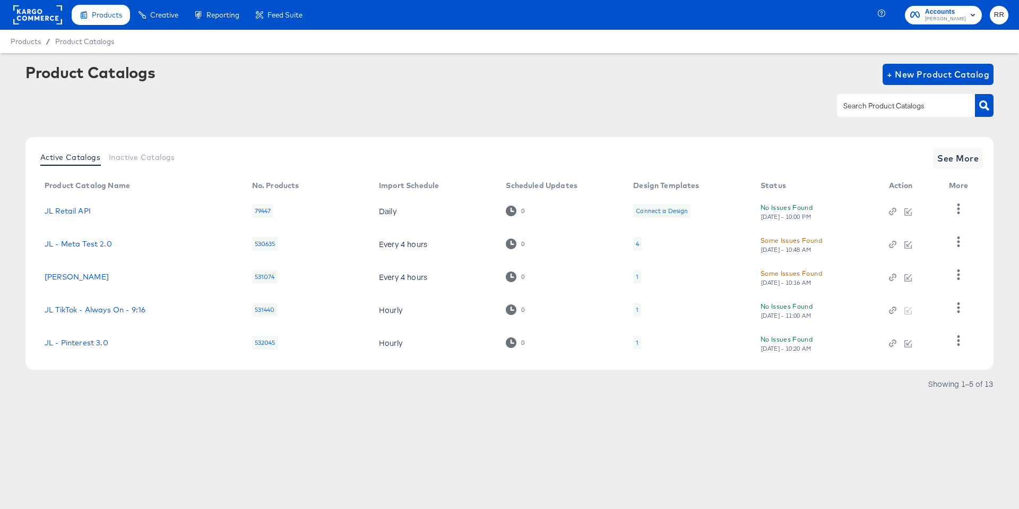
click at [868, 106] on input "text" at bounding box center [897, 106] width 113 height 12
type input "sho"
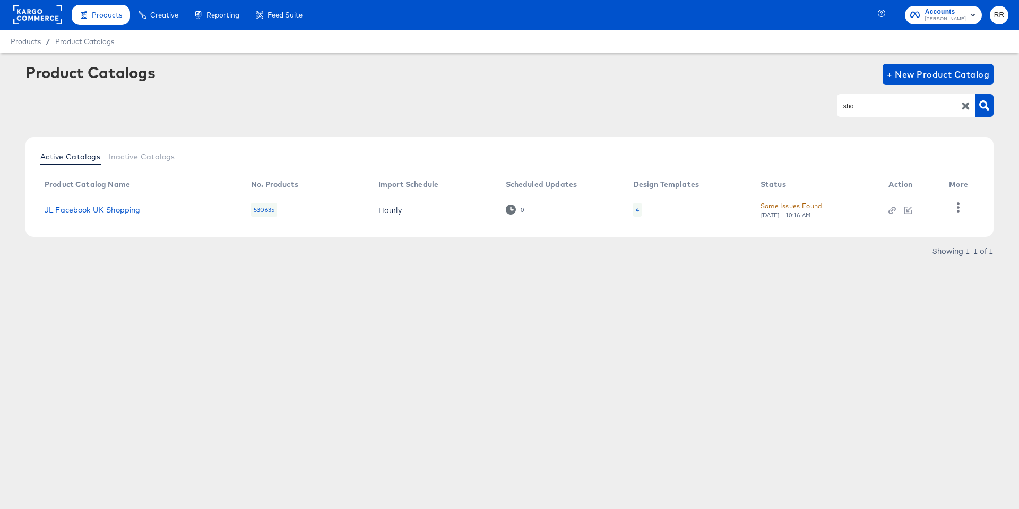
click at [75, 204] on td "JL Facebook UK Shopping" at bounding box center [139, 209] width 206 height 33
click at [80, 212] on link "JL Facebook UK Shopping" at bounding box center [93, 209] width 96 height 8
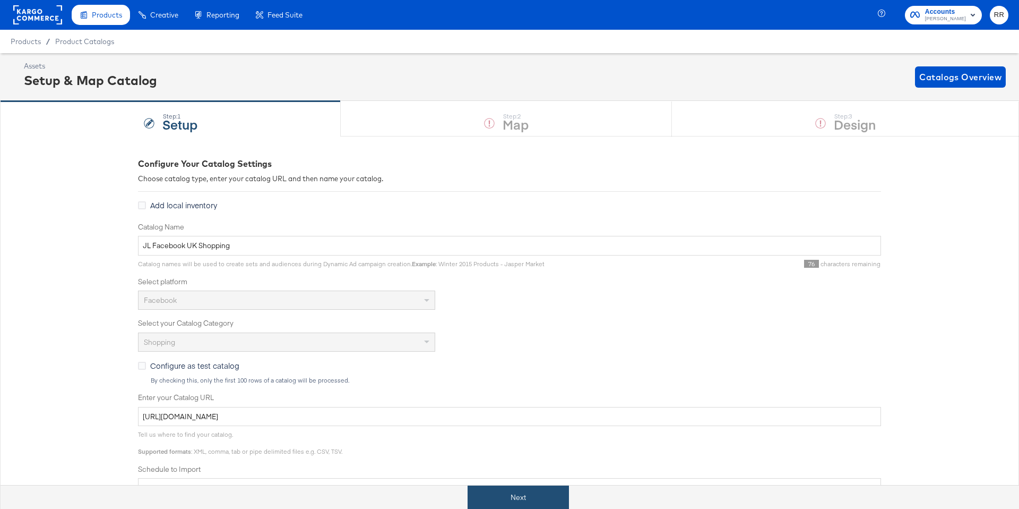
click at [498, 487] on button "Next" at bounding box center [518, 497] width 101 height 24
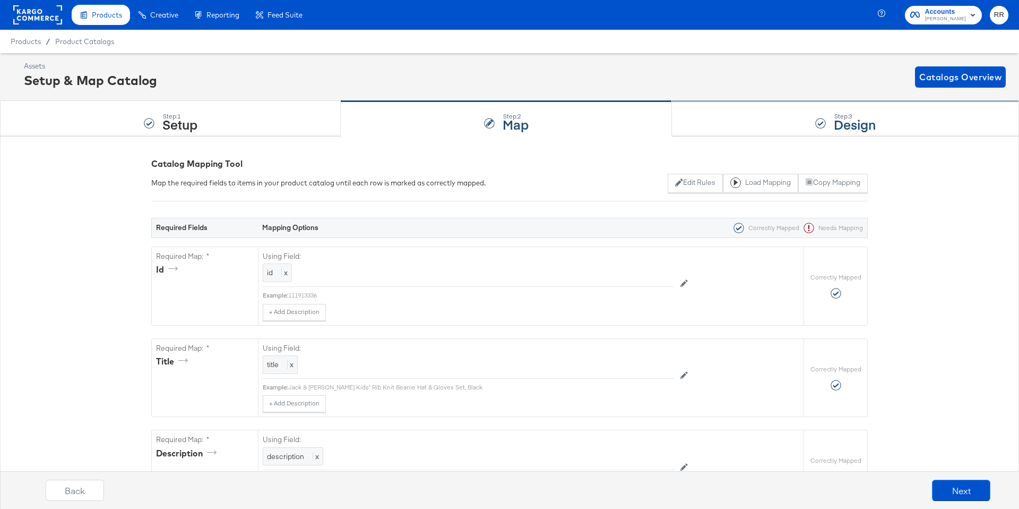
click at [731, 131] on div "Step: 3 Design" at bounding box center [845, 118] width 347 height 35
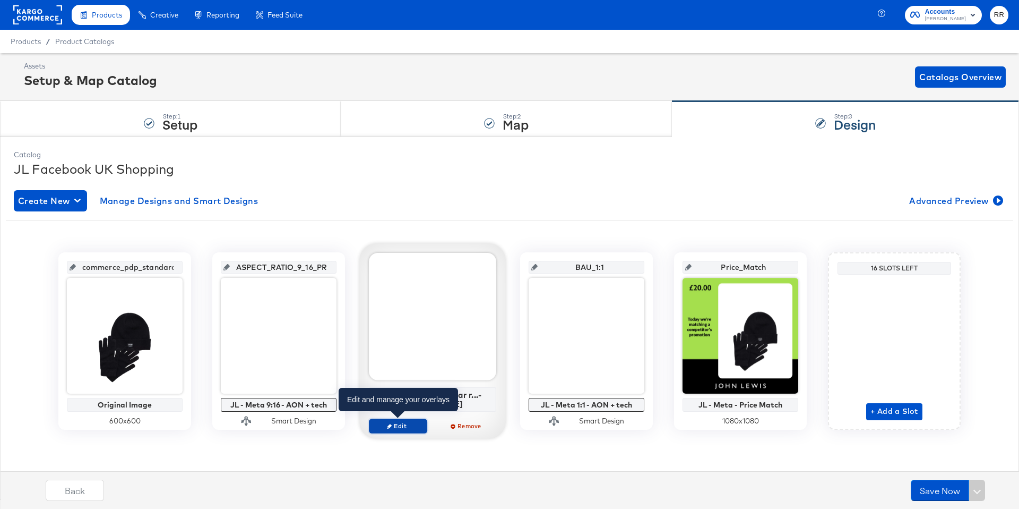
click at [413, 429] on span "Edit" at bounding box center [398, 425] width 49 height 8
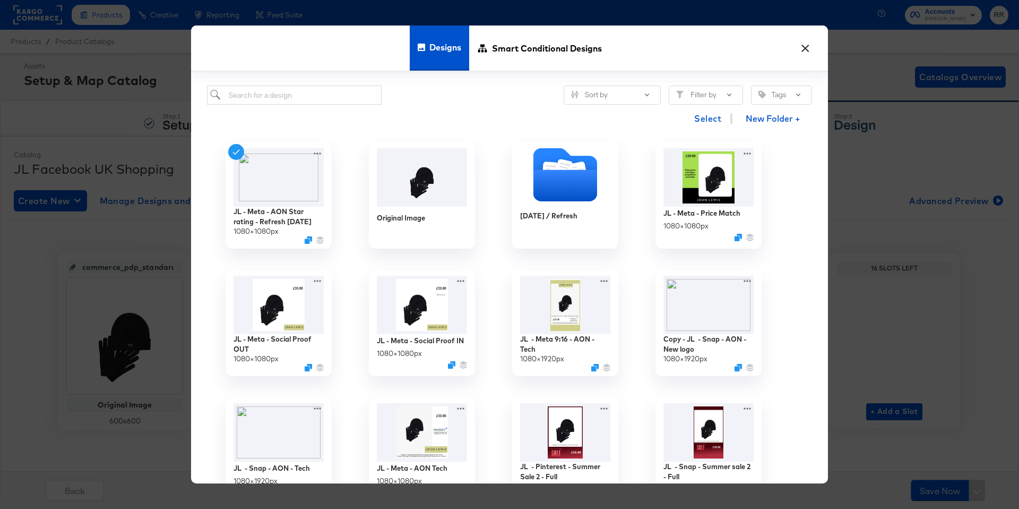
click at [802, 47] on button "×" at bounding box center [805, 45] width 19 height 19
